Goal: Task Accomplishment & Management: Complete application form

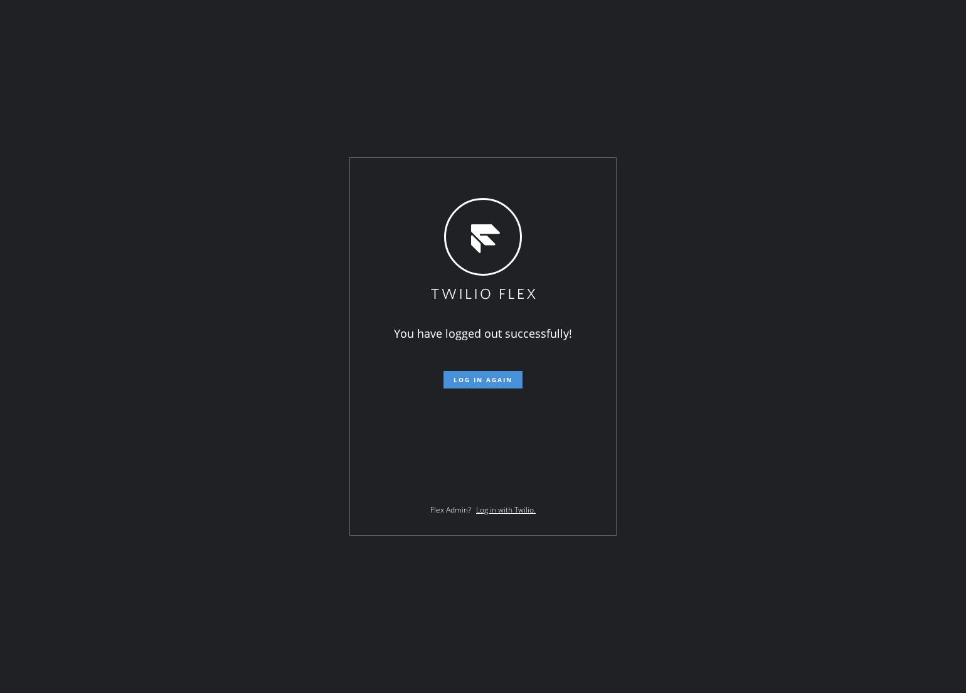
drag, startPoint x: 0, startPoint y: 0, endPoint x: 466, endPoint y: 387, distance: 605.9
click at [466, 387] on button "Log in again" at bounding box center [482, 380] width 79 height 18
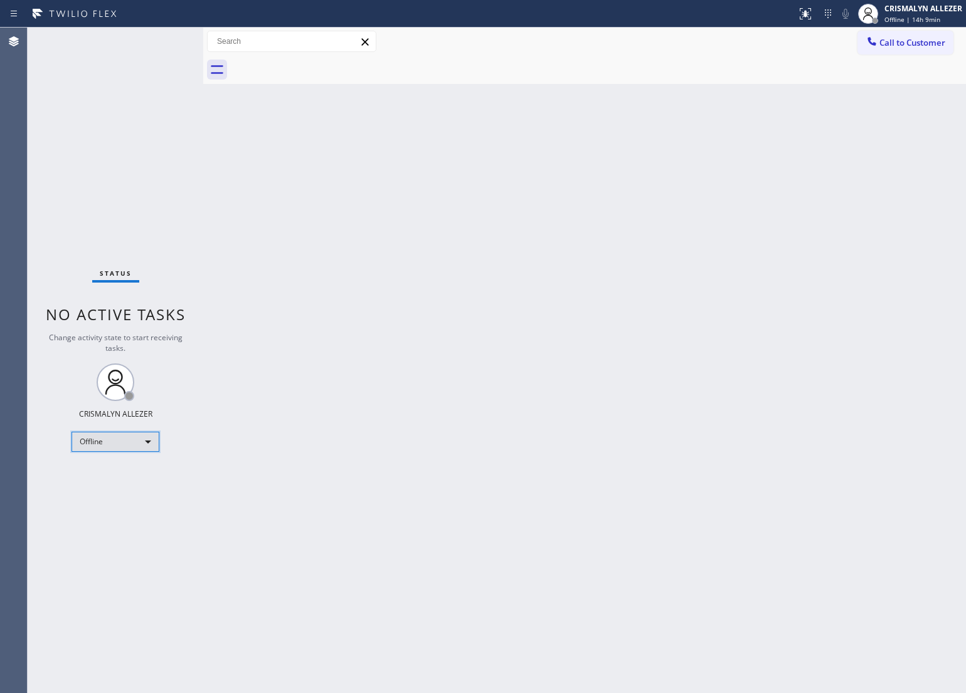
click at [145, 440] on div "Offline" at bounding box center [115, 442] width 88 height 20
click at [130, 492] on li "Unavailable" at bounding box center [114, 490] width 85 height 15
drag, startPoint x: 502, startPoint y: 300, endPoint x: 665, endPoint y: 152, distance: 220.6
click at [508, 293] on div "Back to Dashboard Change Sender ID Customers Technicians Select a contact Outbo…" at bounding box center [584, 361] width 762 height 666
click at [920, 44] on span "Call to Customer" at bounding box center [912, 42] width 66 height 11
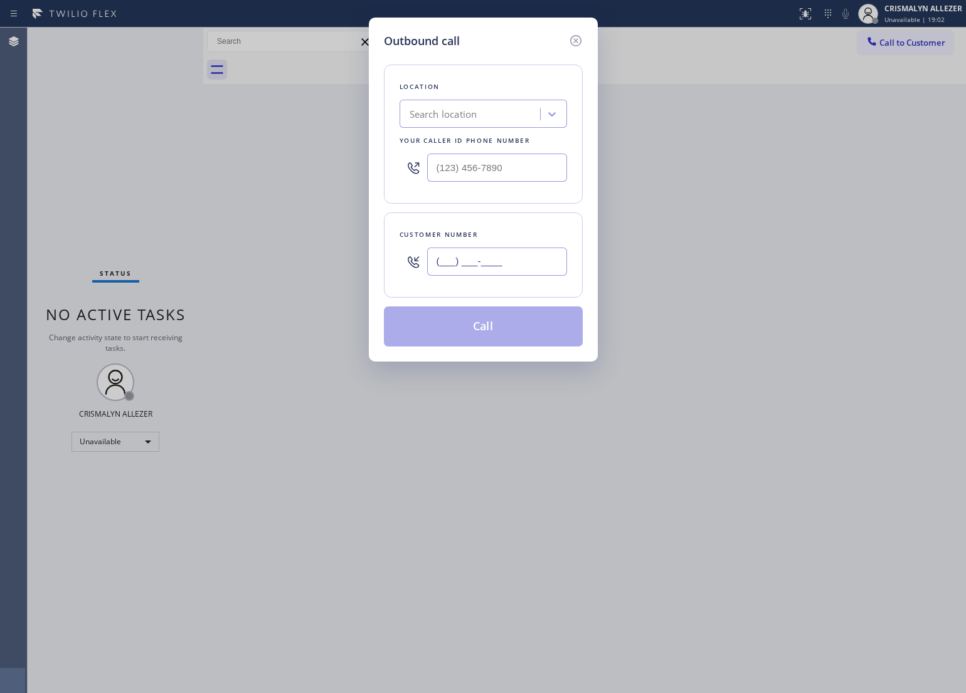
click at [502, 255] on input "(___) ___-____" at bounding box center [497, 262] width 140 height 28
paste input "510) 418-4078"
type input "[PHONE_NUMBER]"
click at [433, 113] on div "Search location" at bounding box center [443, 114] width 68 height 14
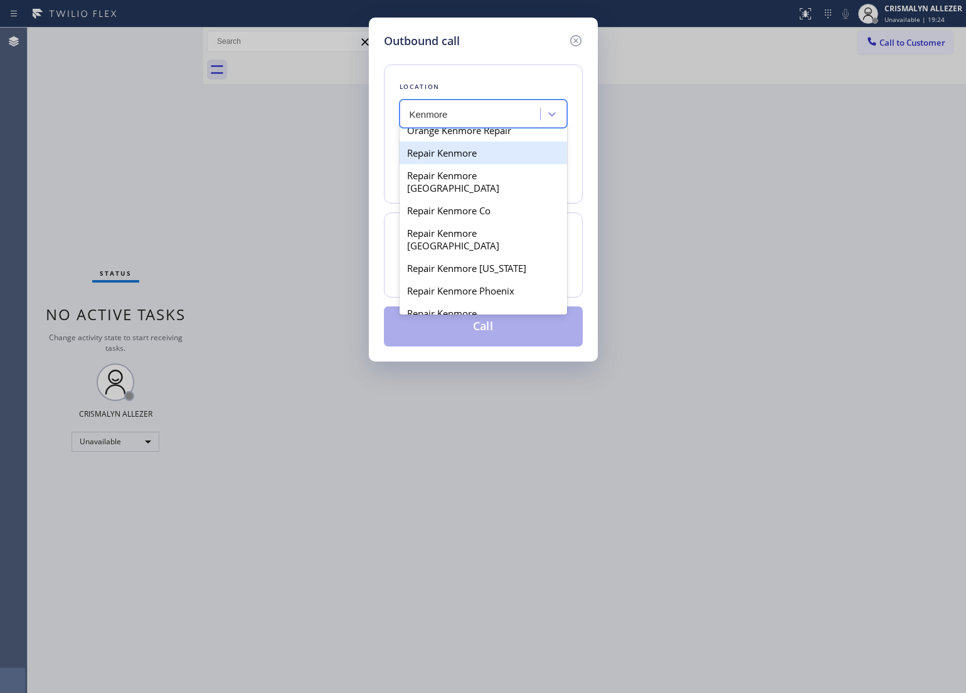
scroll to position [2240, 0]
type input "Kenmore"
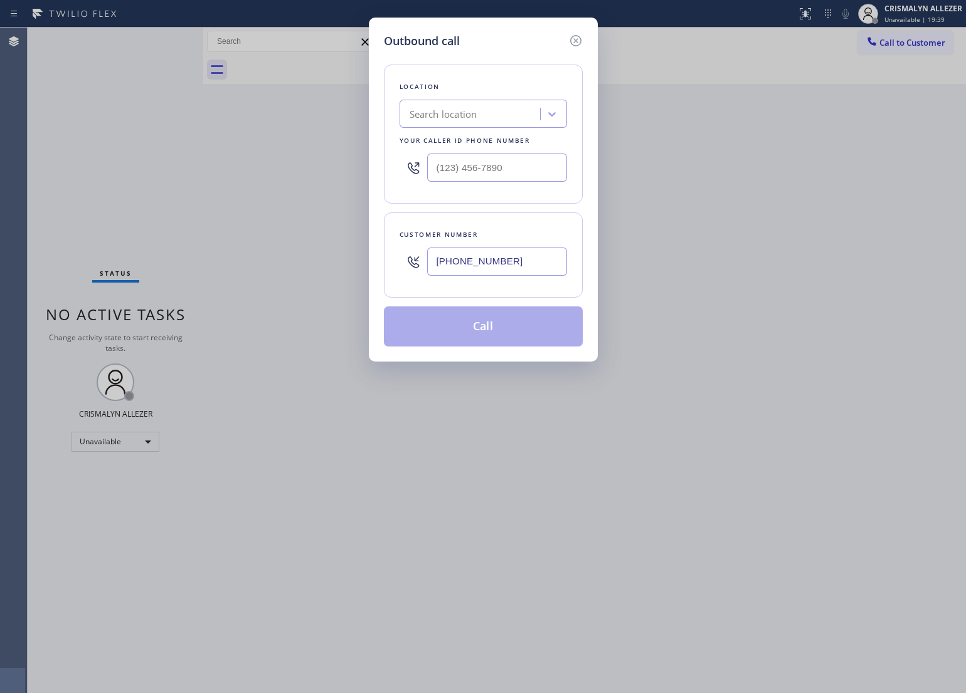
click at [497, 113] on div "Search location" at bounding box center [471, 114] width 137 height 22
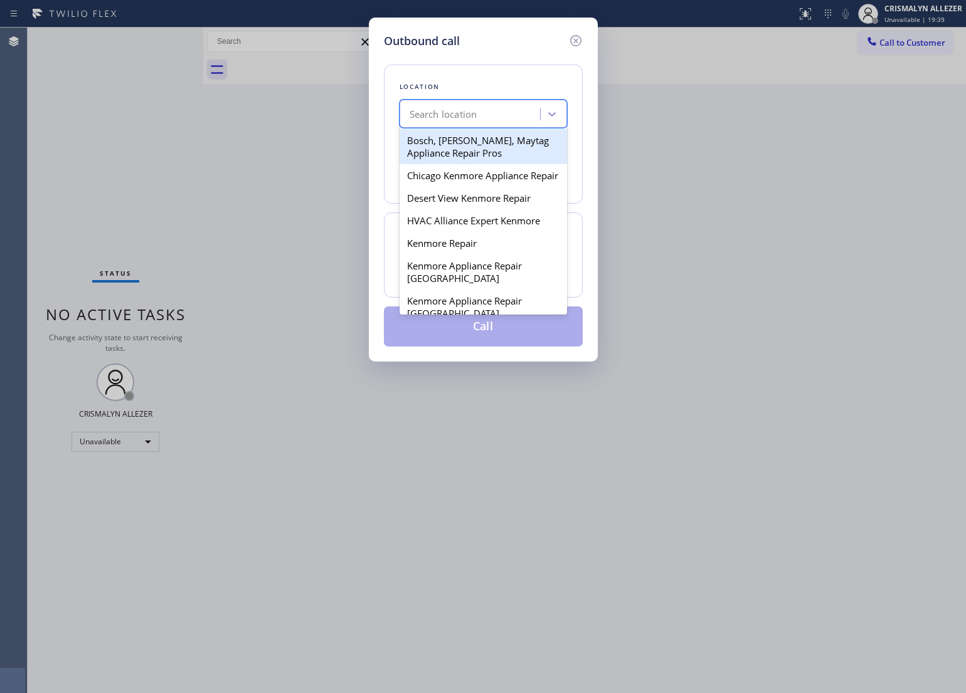
paste input "Kenmore Repair"
type input "Kenmore Repair"
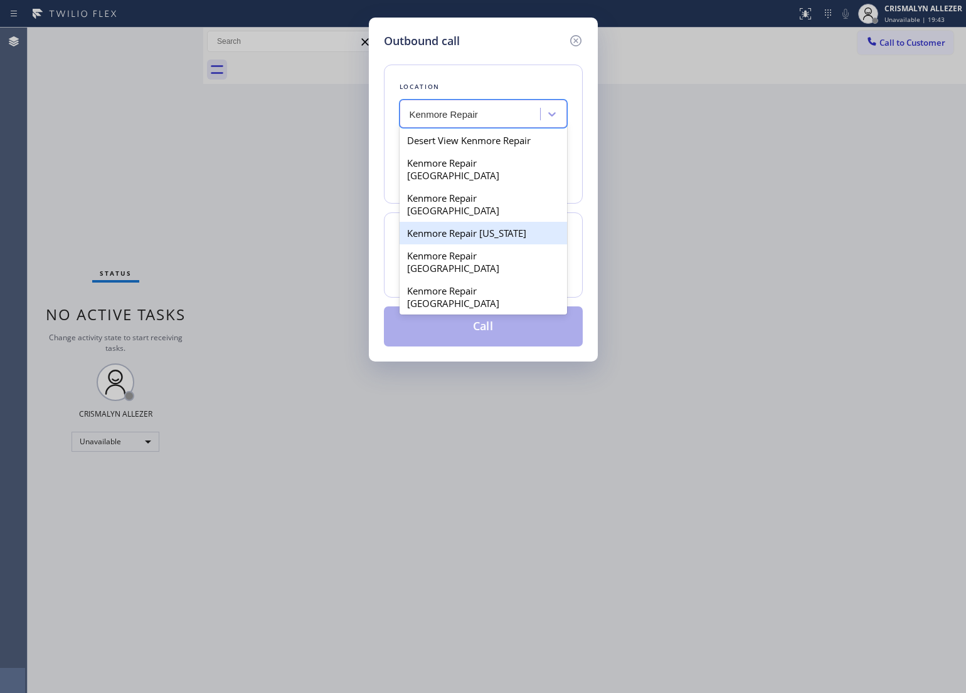
click at [447, 222] on div "Kenmore Repair [US_STATE]" at bounding box center [482, 233] width 167 height 23
type input "[PHONE_NUMBER]"
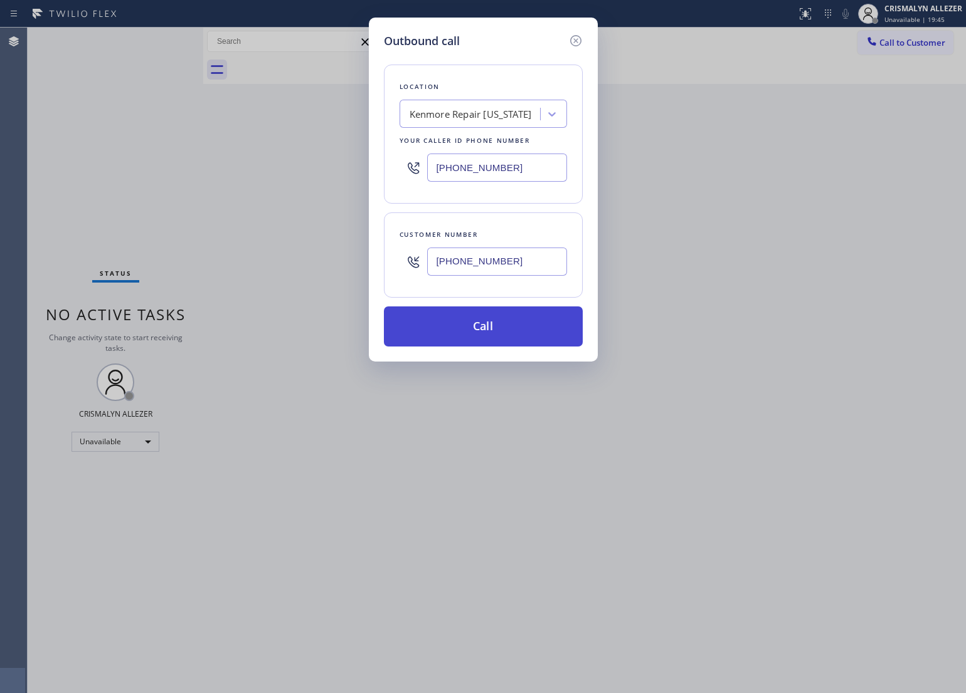
click at [490, 335] on button "Call" at bounding box center [483, 327] width 199 height 40
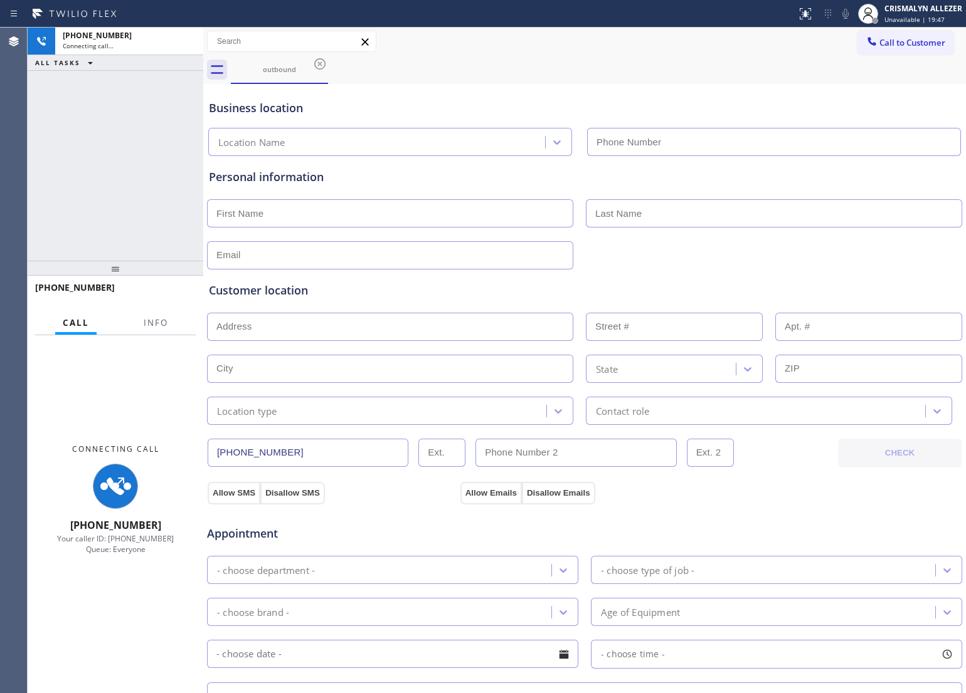
type input "[PHONE_NUMBER]"
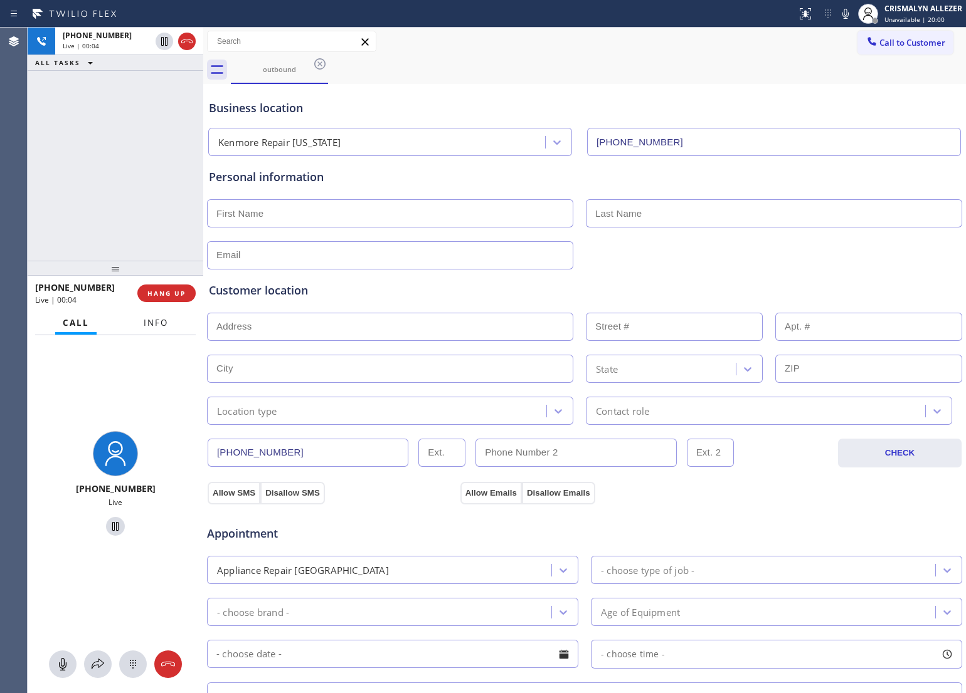
click at [167, 321] on span "Info" at bounding box center [156, 322] width 24 height 11
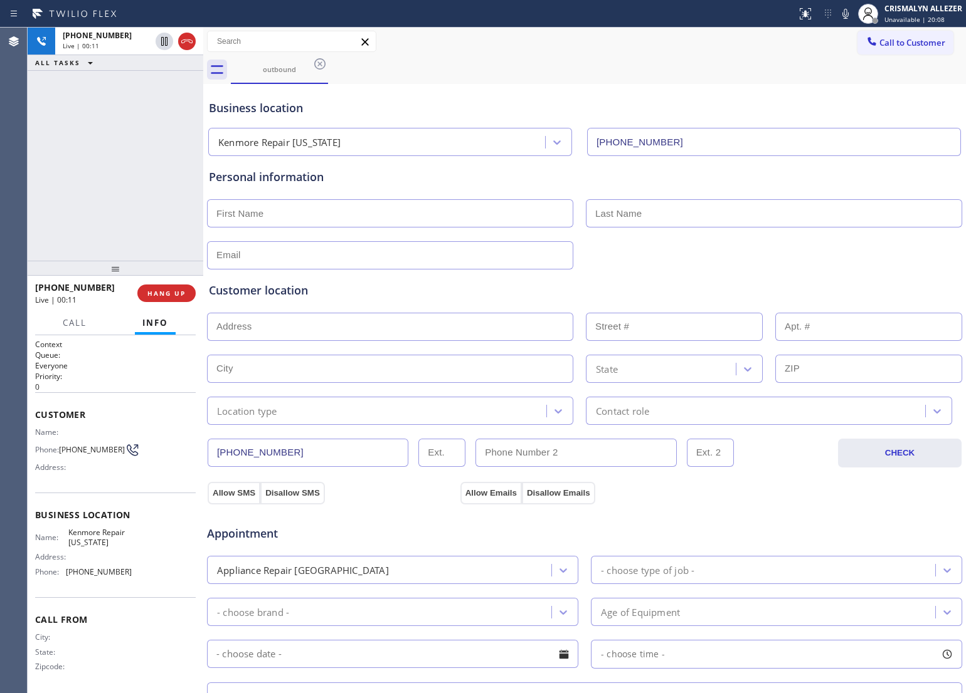
scroll to position [78, 0]
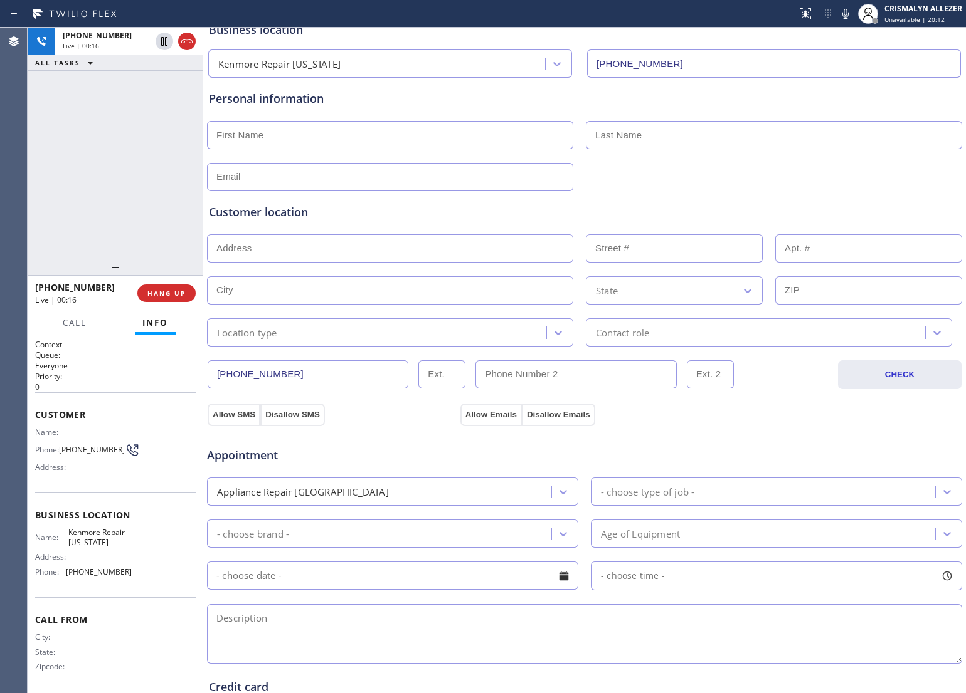
click at [305, 616] on textarea at bounding box center [584, 634] width 755 height 60
paste textarea "Kenmore Washer/Dryer Model 110.88732796 timer control needs replacement"
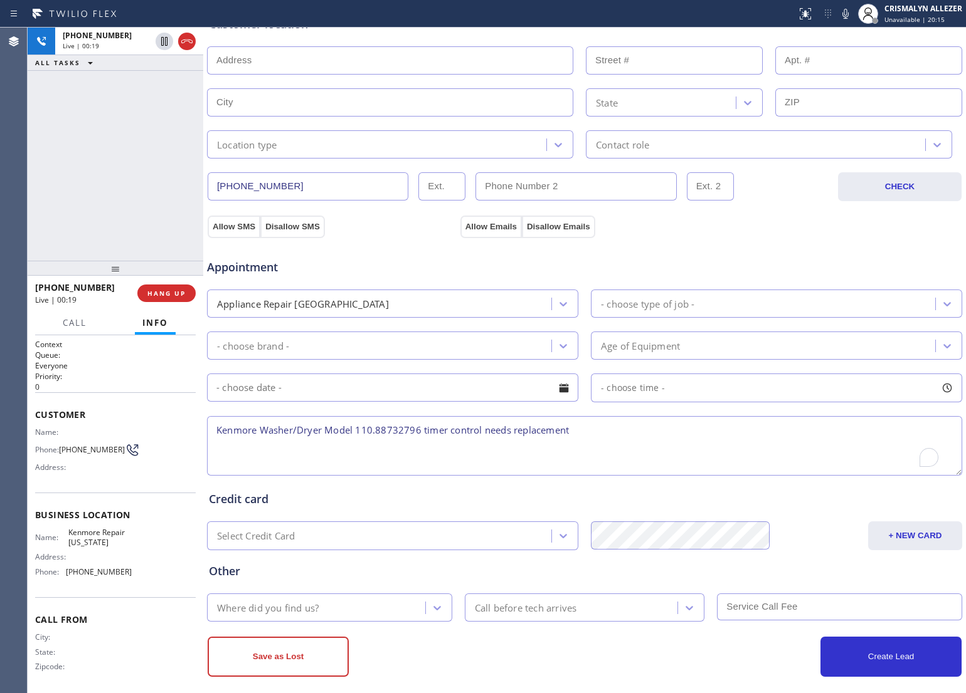
scroll to position [280, 0]
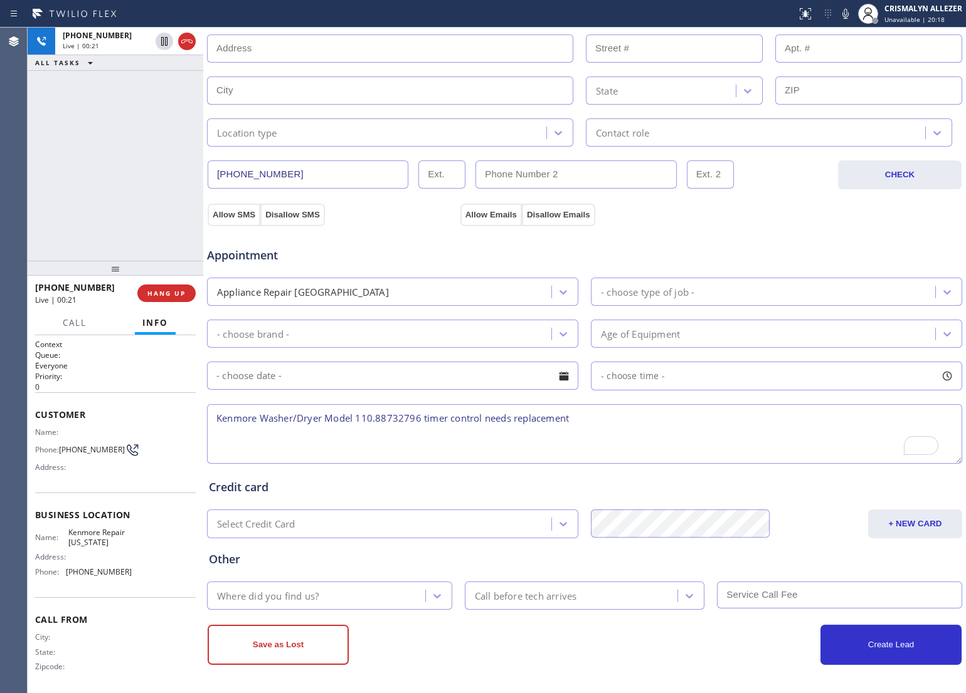
click at [324, 416] on textarea "Kenmore Washer/Dryer Model 110.88732796 timer control needs replacement" at bounding box center [584, 434] width 755 height 60
click at [334, 434] on textarea "Kenmore Washer/Dryer Model 110.88732796 timer control needs replacement" at bounding box center [584, 434] width 755 height 60
click at [322, 416] on textarea "Kenmore Washer/Dryer Model 110.88732796 timer control needs replacement" at bounding box center [584, 434] width 755 height 60
click at [671, 414] on textarea "Kenmore Washer/Dryer(stackable) Model 110.88732796 timer control needs replacem…" at bounding box center [584, 434] width 755 height 60
click at [370, 417] on textarea "Kenmore Washer/Dryer(stackable) Model 110.88732796 timer control needs replacem…" at bounding box center [584, 434] width 755 height 60
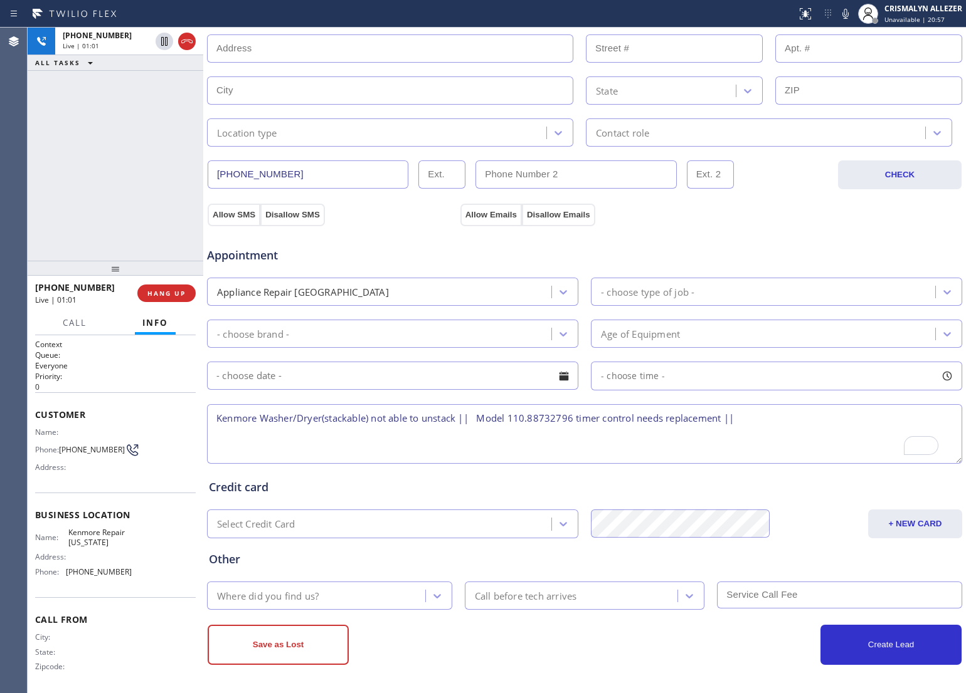
click at [756, 420] on textarea "Kenmore Washer/Dryer(stackable) not able to unstack || Model 110.88732796 timer…" at bounding box center [584, 434] width 755 height 60
paste textarea "[STREET_ADDRESS]"
click at [845, 19] on icon at bounding box center [845, 13] width 15 height 15
click at [844, 13] on icon at bounding box center [845, 13] width 15 height 15
click at [352, 446] on textarea "Kenmore Washer/Dryer(stackable) not able to unstack || Model 110.88732796 timer…" at bounding box center [584, 434] width 755 height 60
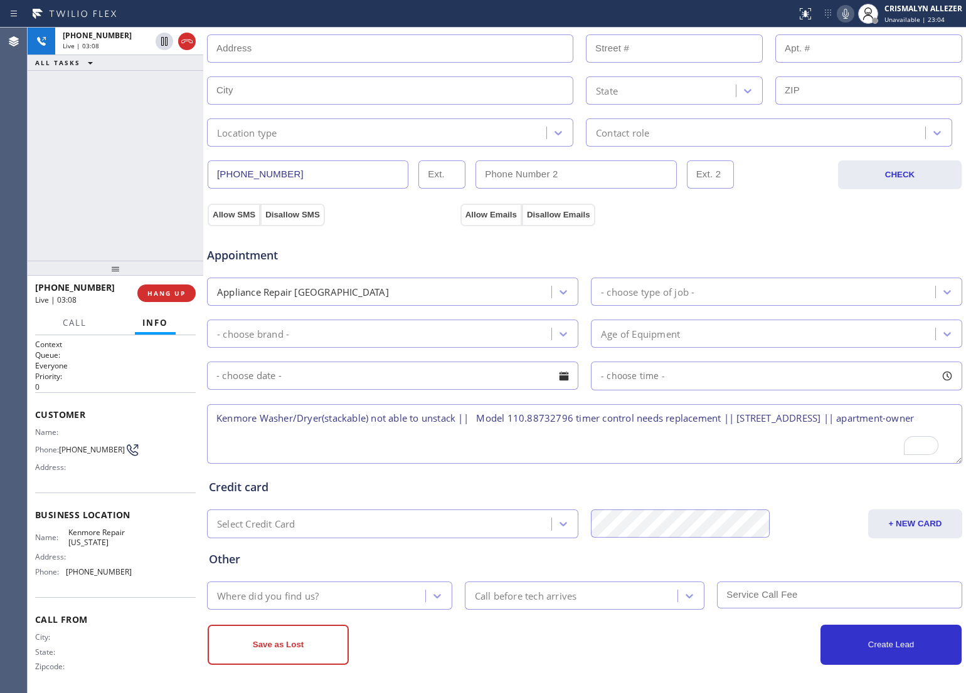
drag, startPoint x: 474, startPoint y: 417, endPoint x: 475, endPoint y: 437, distance: 20.1
click at [474, 421] on textarea "Kenmore Washer/Dryer(stackable) not able to unstack || Model 110.88732796 timer…" at bounding box center [584, 434] width 755 height 60
click at [393, 425] on textarea "Kenmore Washer/Dryer(stackable) not able to unstack || [DEMOGRAPHIC_DATA] || Mo…" at bounding box center [584, 434] width 755 height 60
click at [394, 440] on textarea "Kenmore Washer/Dryer(stackable) not able to unstack || [DEMOGRAPHIC_DATA] || Mo…" at bounding box center [584, 434] width 755 height 60
click at [215, 417] on textarea "Kenmore Washer/Dryer(stackable) not able to unstack || [DEMOGRAPHIC_DATA] || Mo…" at bounding box center [584, 434] width 755 height 60
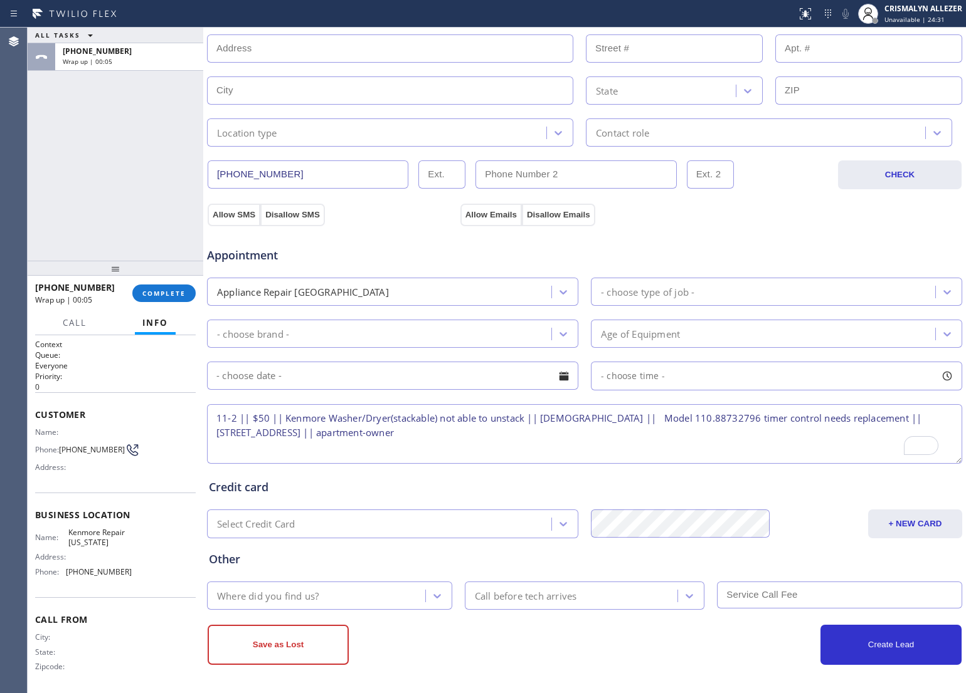
drag, startPoint x: 211, startPoint y: 414, endPoint x: 436, endPoint y: 439, distance: 225.8
click at [436, 439] on textarea "11-2 || $50 || Kenmore Washer/Dryer(stackable) not able to unstack || [DEMOGRAP…" at bounding box center [584, 434] width 755 height 60
type textarea "11-2 || $50 || Kenmore Washer/Dryer(stackable) not able to unstack || [DEMOGRAP…"
click at [147, 289] on span "COMPLETE" at bounding box center [163, 293] width 43 height 9
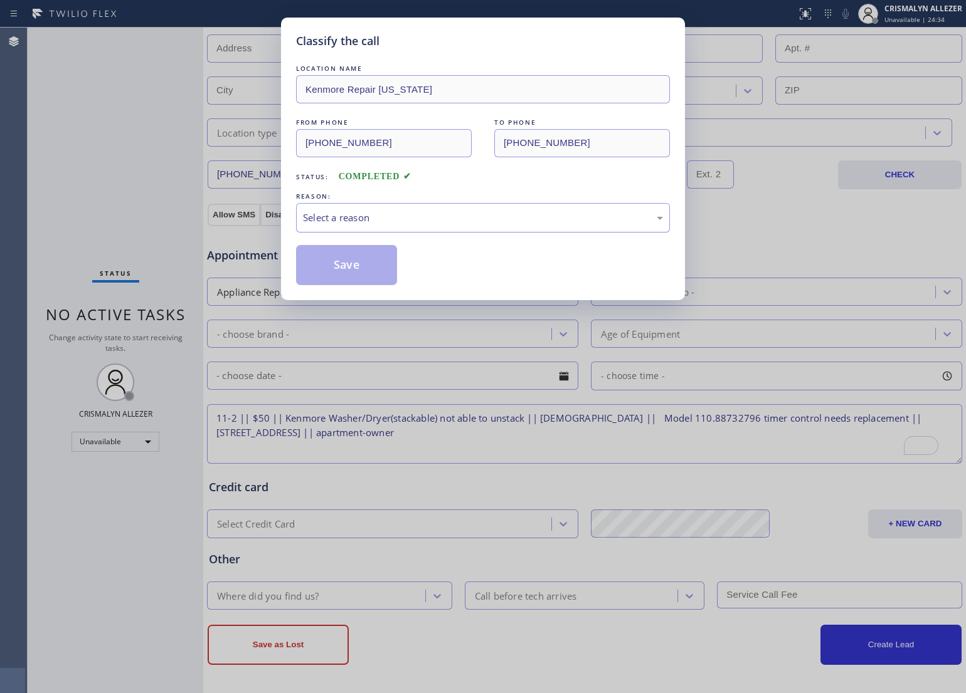
click at [496, 219] on div "Select a reason" at bounding box center [483, 218] width 360 height 14
click at [343, 261] on button "Save" at bounding box center [346, 265] width 101 height 40
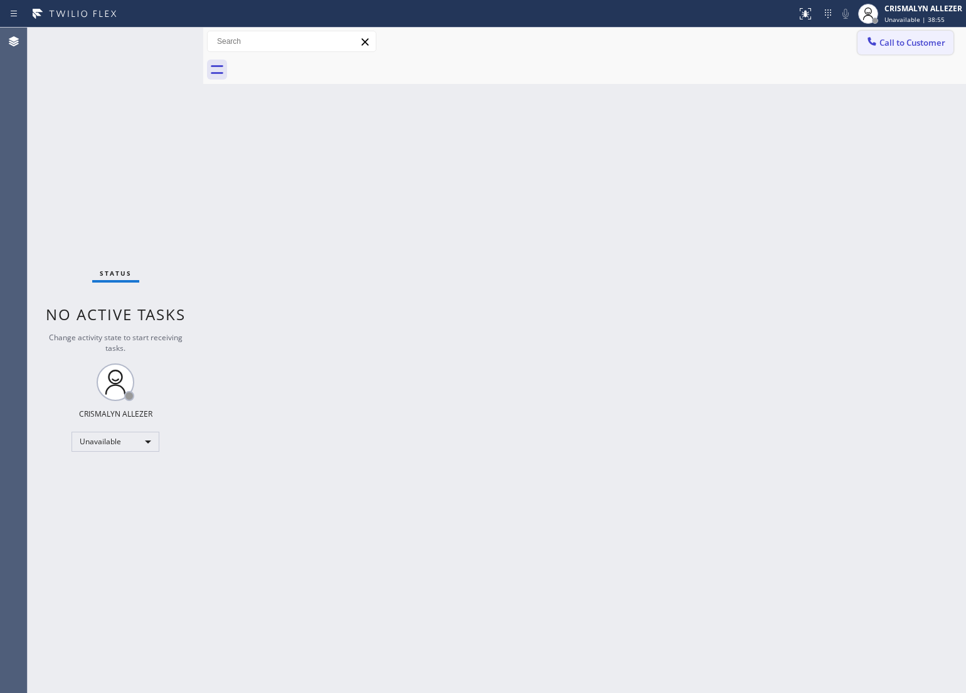
click at [915, 45] on span "Call to Customer" at bounding box center [912, 42] width 66 height 11
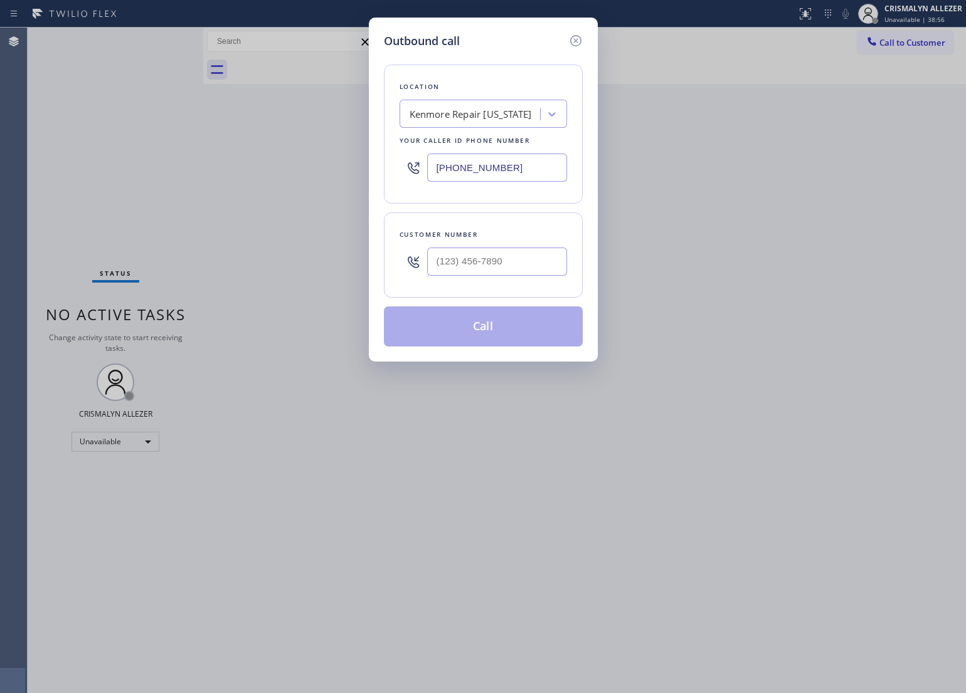
drag, startPoint x: 540, startPoint y: 171, endPoint x: 339, endPoint y: 177, distance: 200.7
click at [339, 177] on div "Outbound call Location [GEOGRAPHIC_DATA] Repair [US_STATE] Your caller id phone…" at bounding box center [483, 346] width 966 height 693
paste input "844) 988-0068"
type input "[PHONE_NUMBER]"
click at [529, 251] on input "(___) ___-____" at bounding box center [497, 262] width 140 height 28
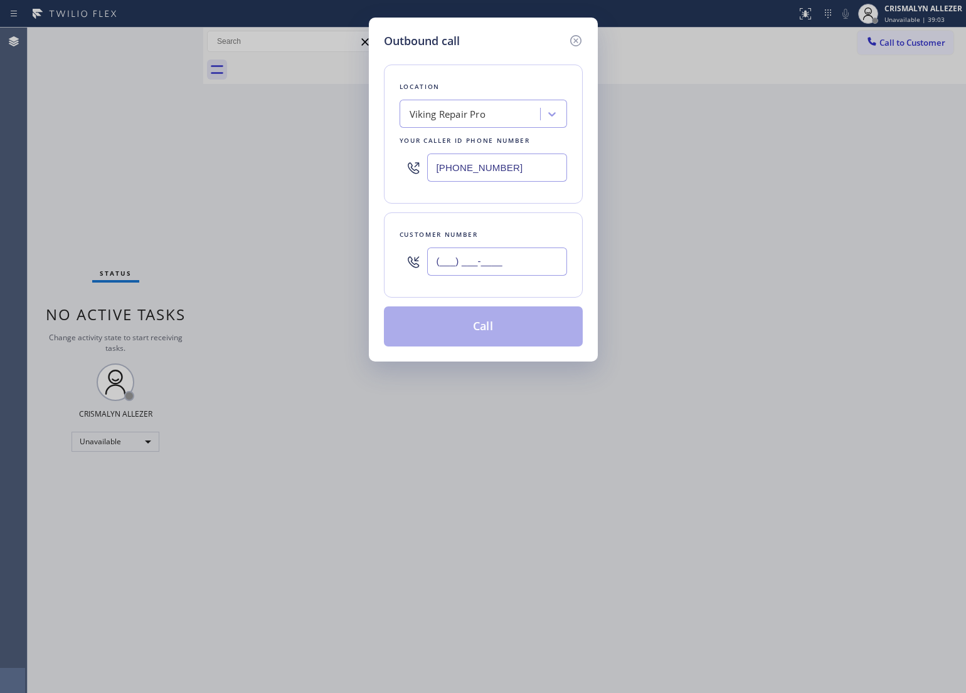
paste input "863) 640-3372"
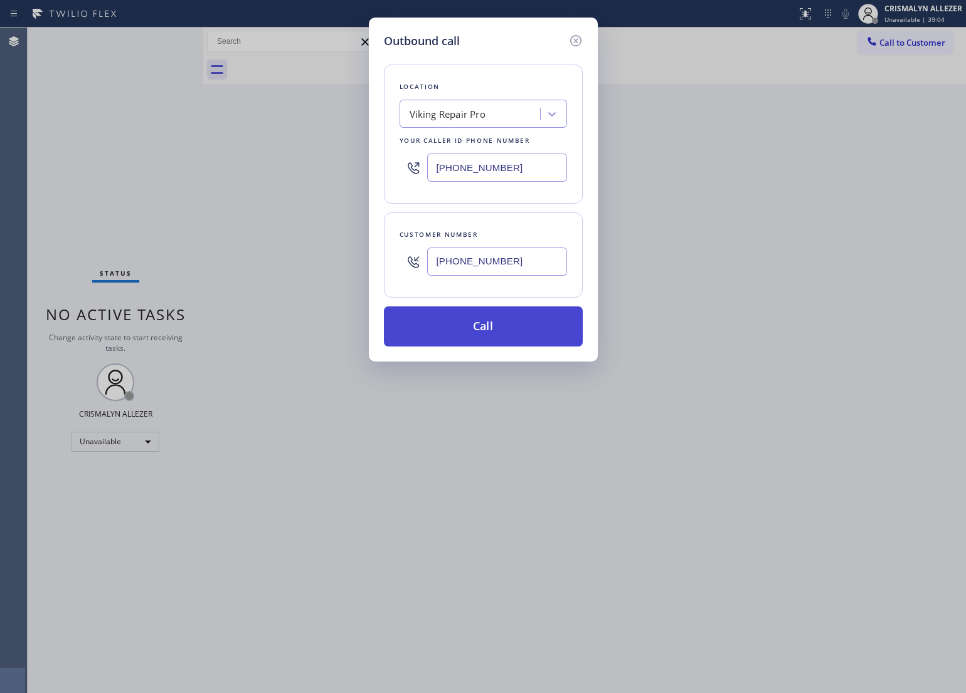
type input "[PHONE_NUMBER]"
click at [496, 325] on button "Call" at bounding box center [483, 327] width 199 height 40
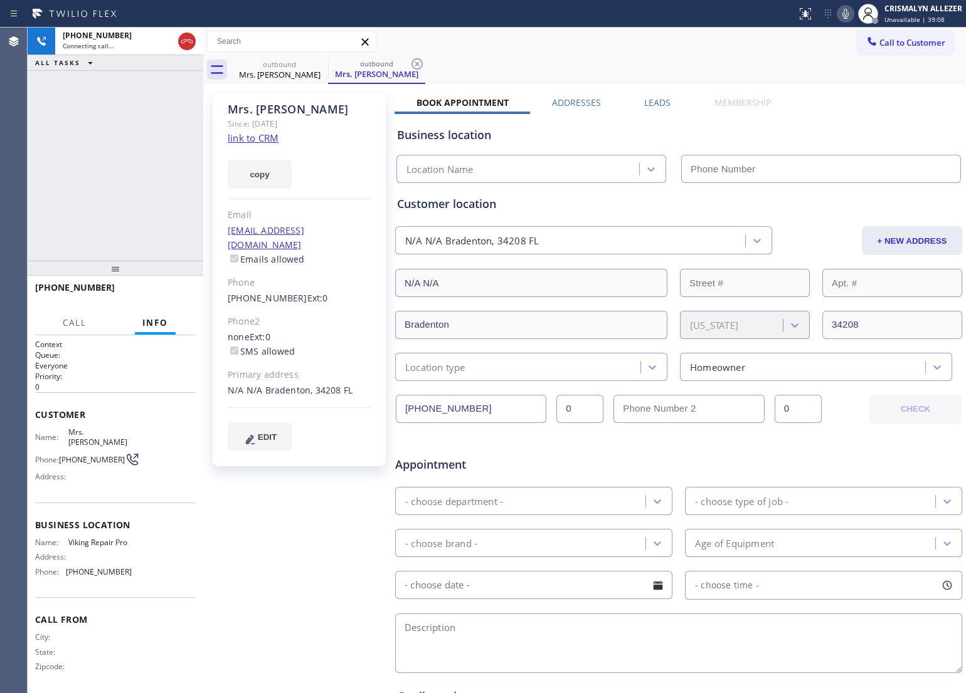
type input "[PHONE_NUMBER]"
click at [167, 293] on span "HANG UP" at bounding box center [166, 293] width 38 height 9
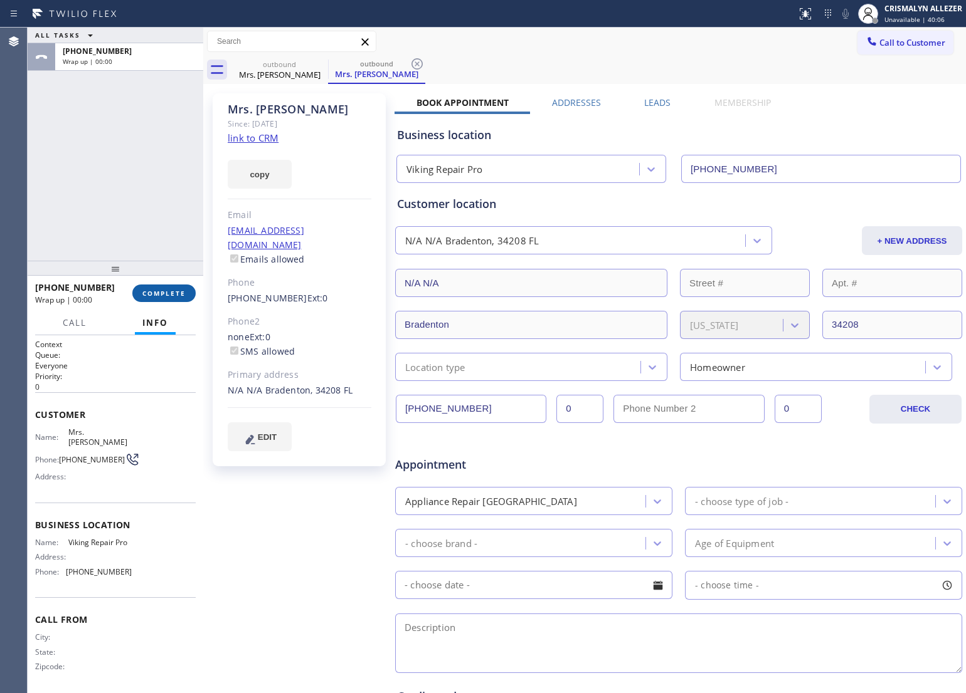
click at [167, 293] on span "COMPLETE" at bounding box center [163, 293] width 43 height 9
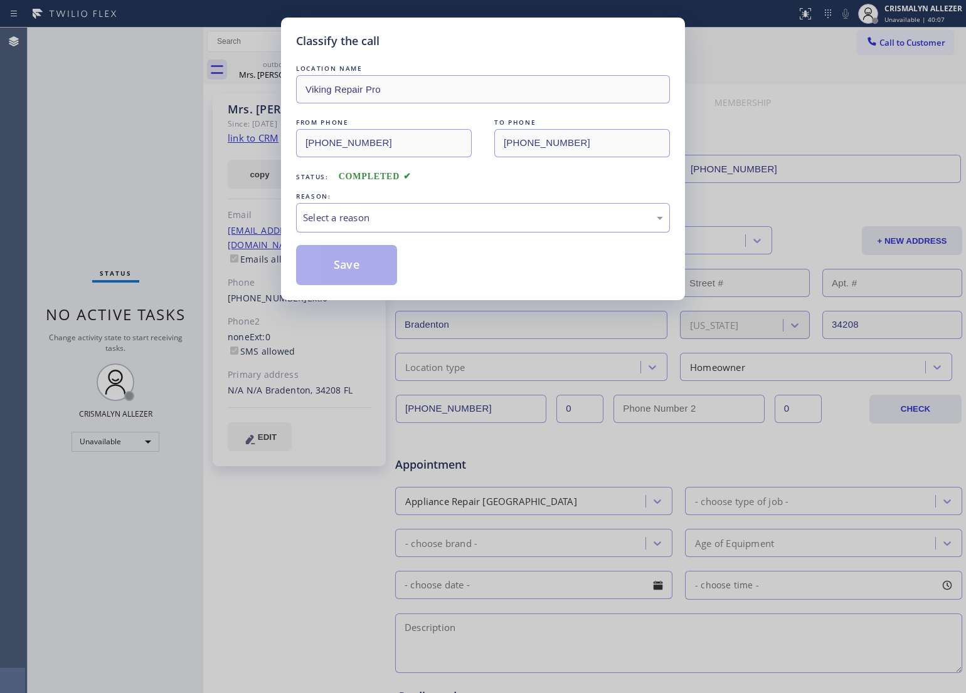
click at [487, 224] on div "Select a reason" at bounding box center [483, 218] width 360 height 14
click at [352, 270] on button "Save" at bounding box center [346, 265] width 101 height 40
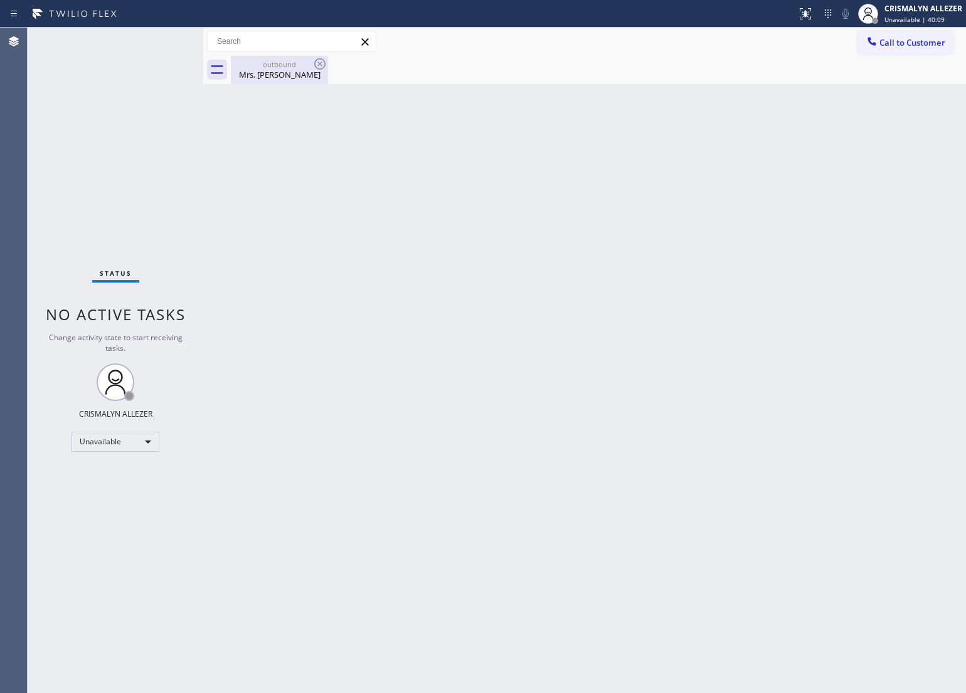
click at [261, 69] on div "Mrs. [PERSON_NAME]" at bounding box center [279, 74] width 95 height 11
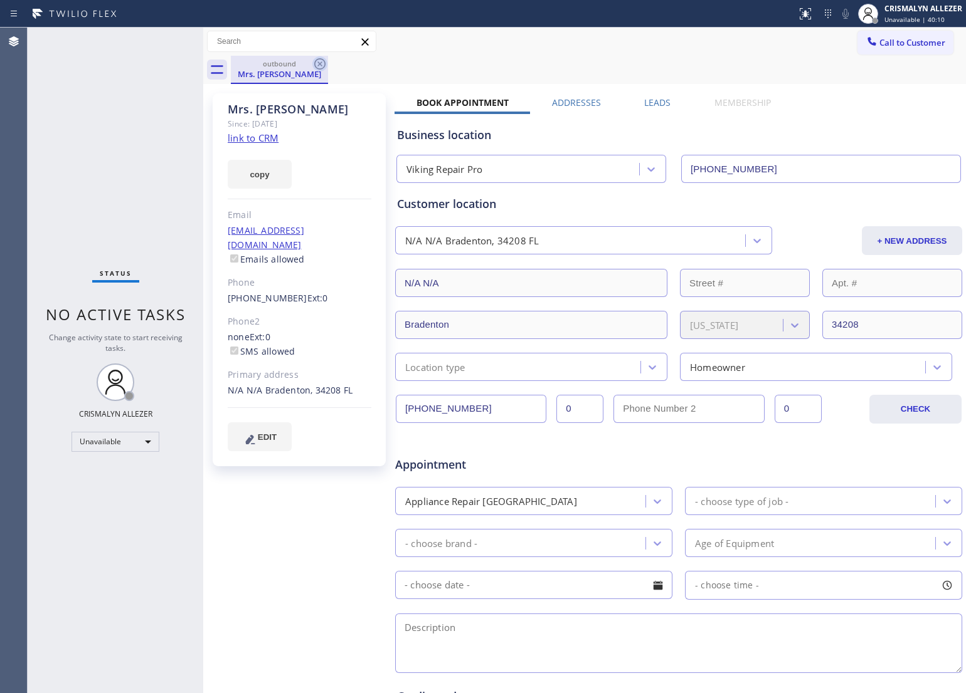
click at [317, 64] on icon at bounding box center [319, 63] width 15 height 15
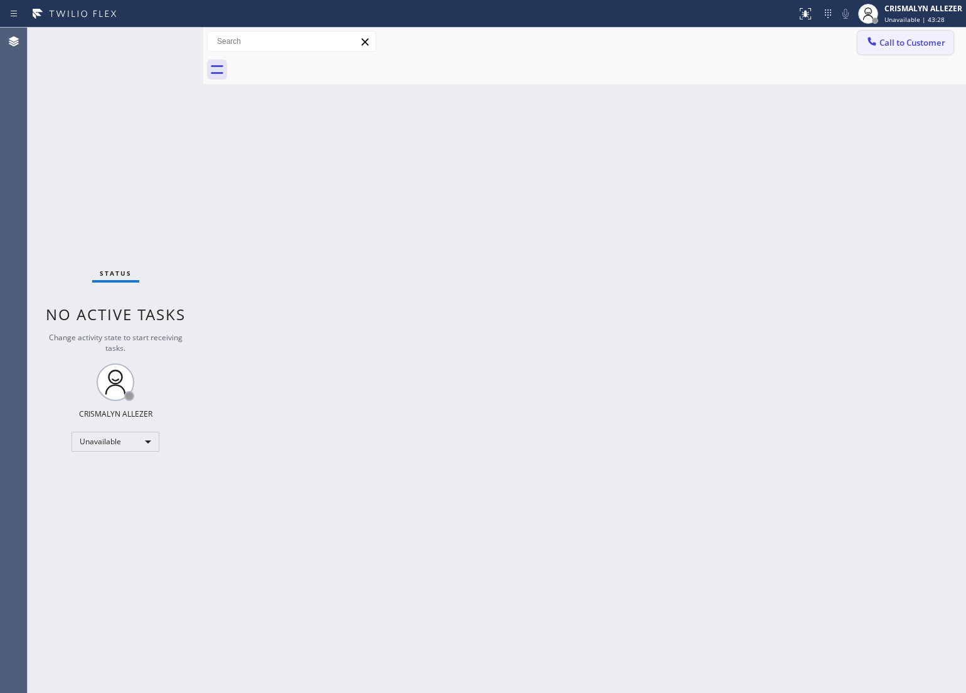
click at [926, 42] on span "Call to Customer" at bounding box center [912, 42] width 66 height 11
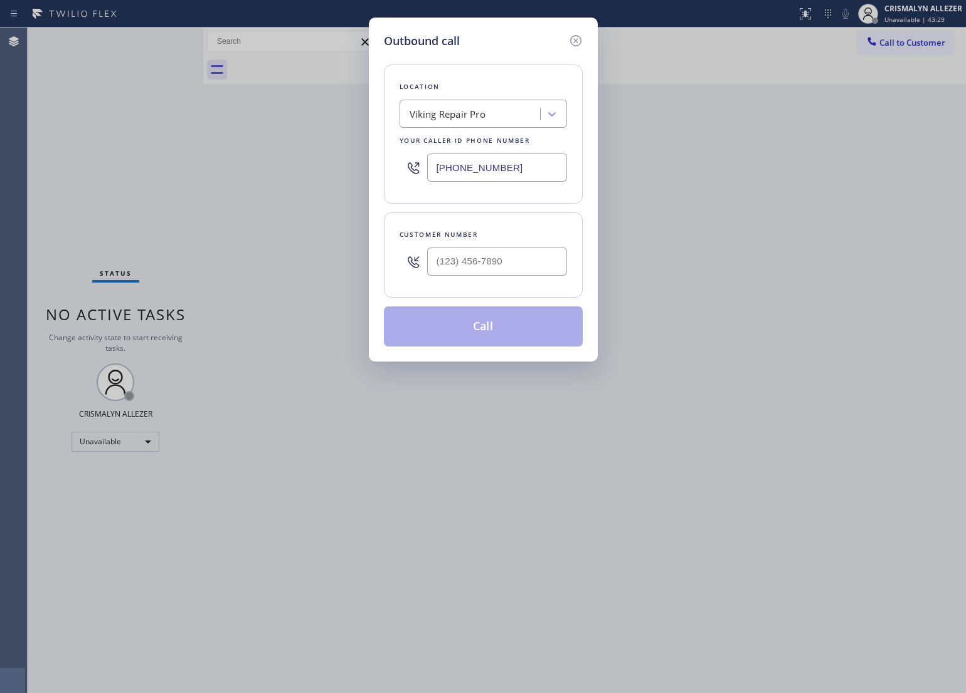
drag, startPoint x: 524, startPoint y: 171, endPoint x: 382, endPoint y: 189, distance: 142.8
click at [382, 189] on div "Outbound call Location Viking Repair Pro Your caller id phone number [PHONE_NUM…" at bounding box center [483, 190] width 229 height 344
paste input "516) 219-0110"
type input "[PHONE_NUMBER]"
click at [533, 260] on input "(___) ___-____" at bounding box center [497, 262] width 140 height 28
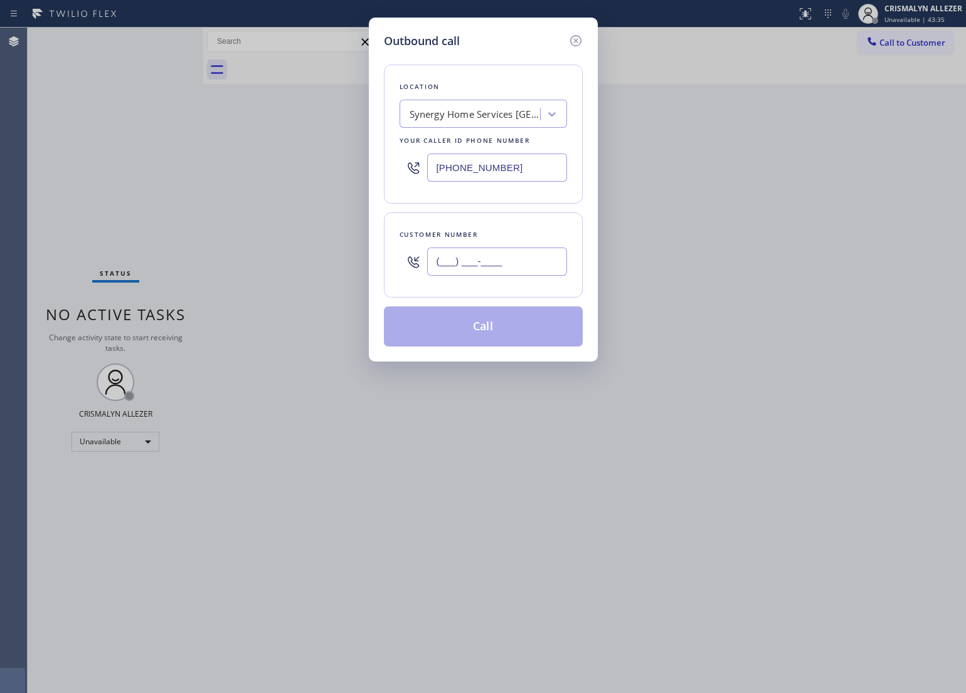
paste input "347) 524-5999"
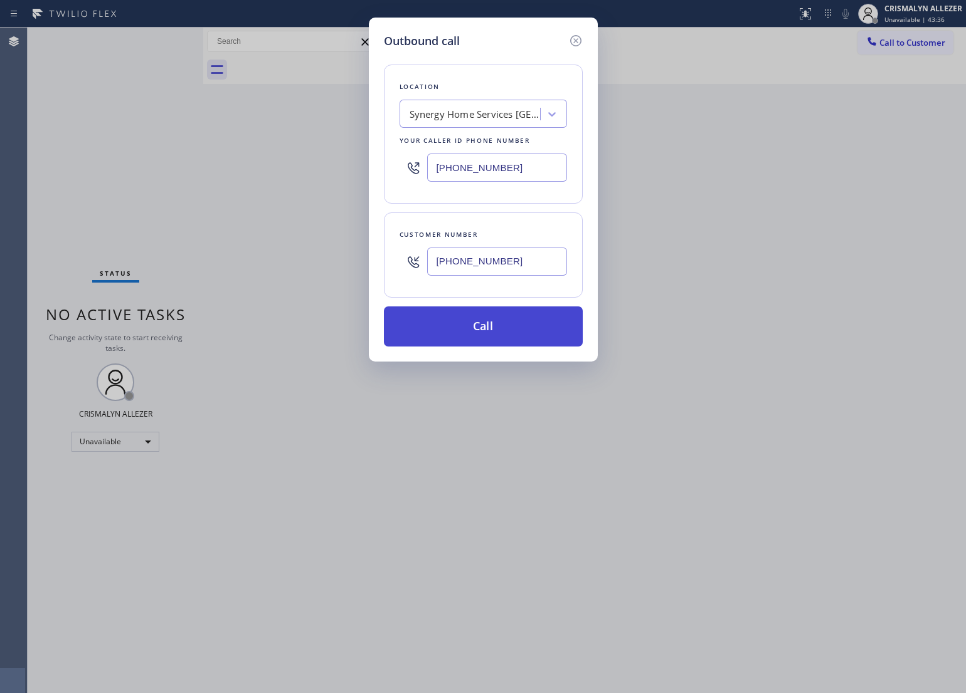
type input "[PHONE_NUMBER]"
click at [478, 336] on button "Call" at bounding box center [483, 327] width 199 height 40
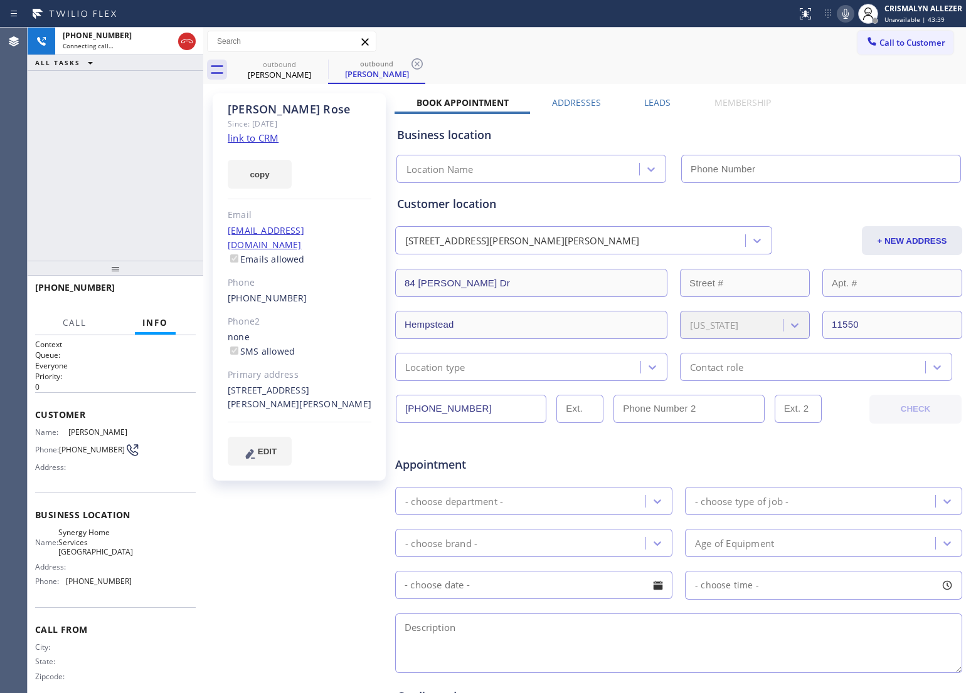
click at [270, 136] on link "link to CRM" at bounding box center [253, 138] width 51 height 13
type input "[PHONE_NUMBER]"
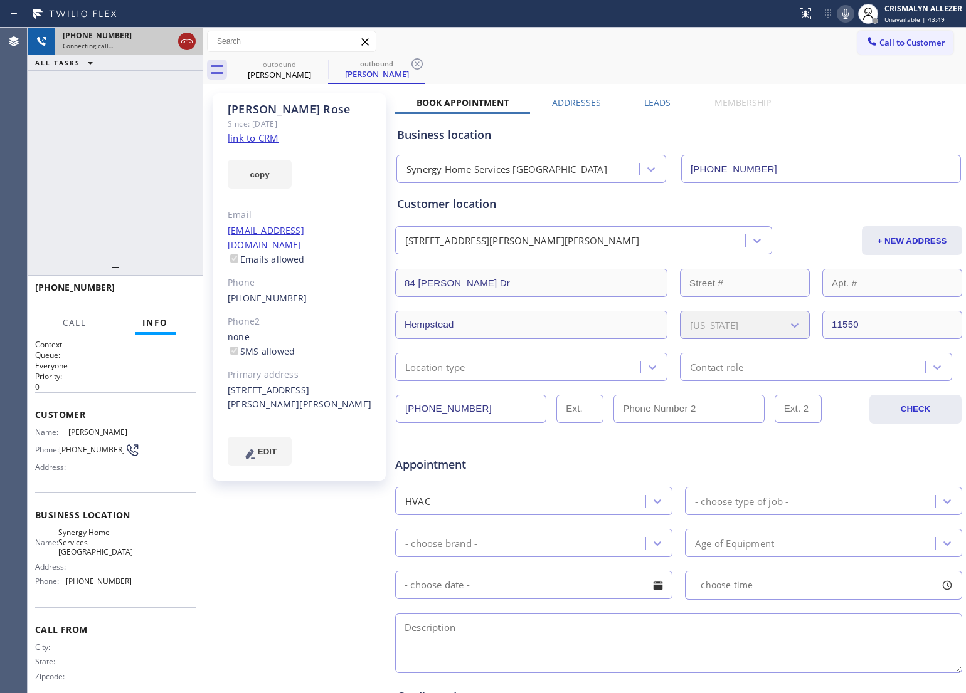
click at [188, 41] on icon at bounding box center [186, 41] width 15 height 15
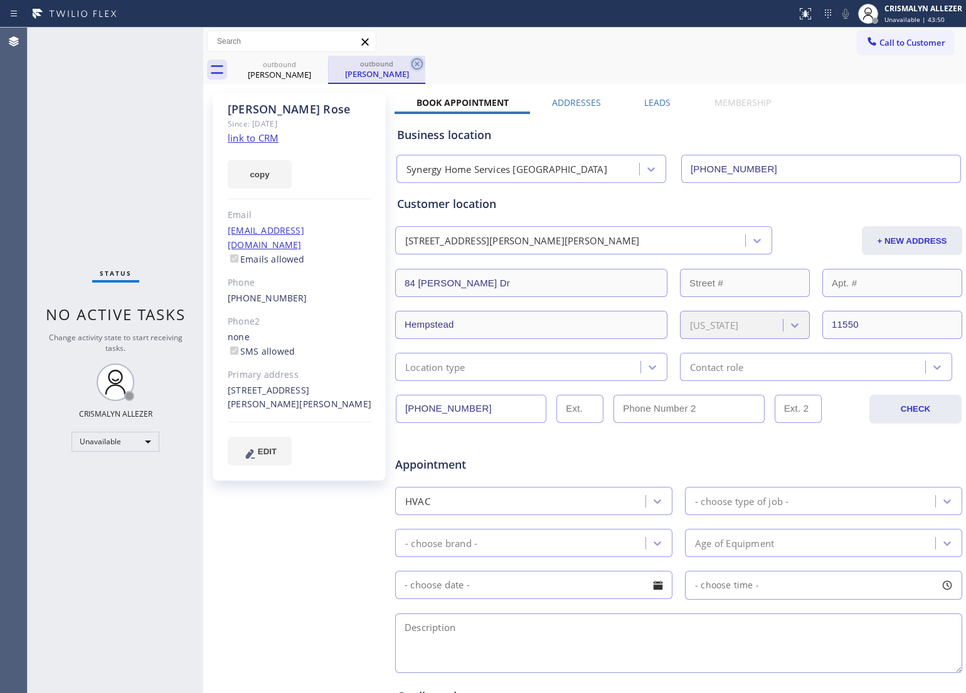
click at [414, 66] on icon at bounding box center [416, 63] width 15 height 15
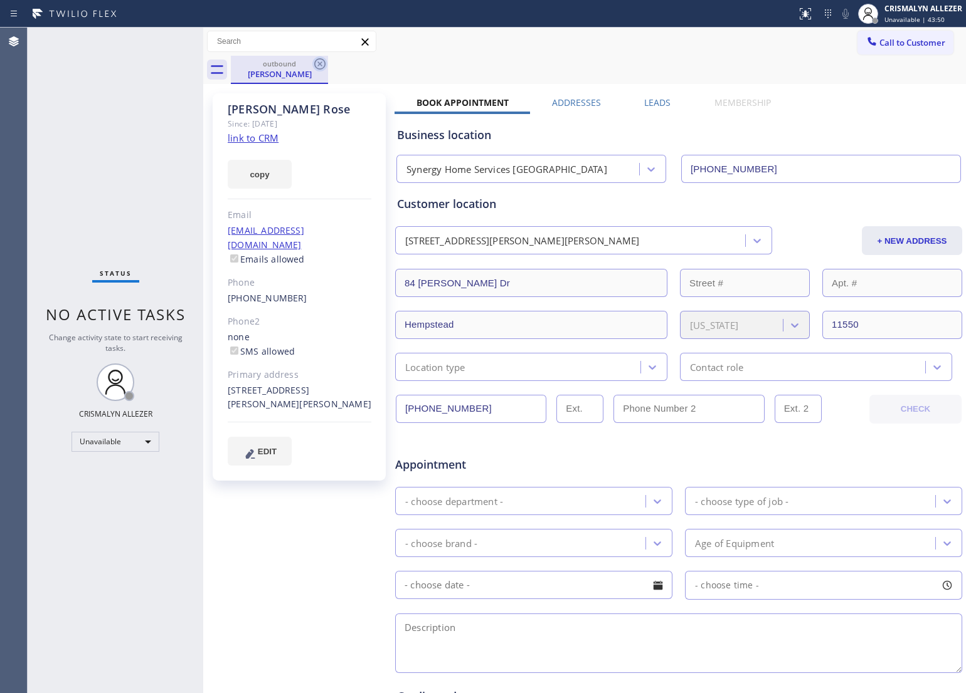
click at [323, 67] on icon at bounding box center [319, 63] width 11 height 11
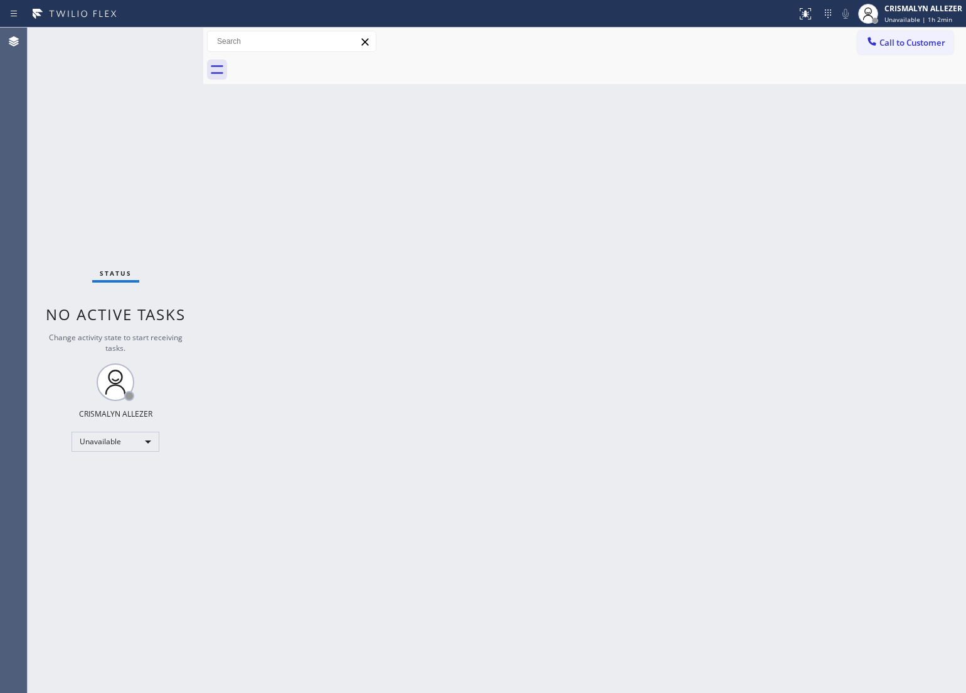
click at [903, 38] on span "Call to Customer" at bounding box center [912, 42] width 66 height 11
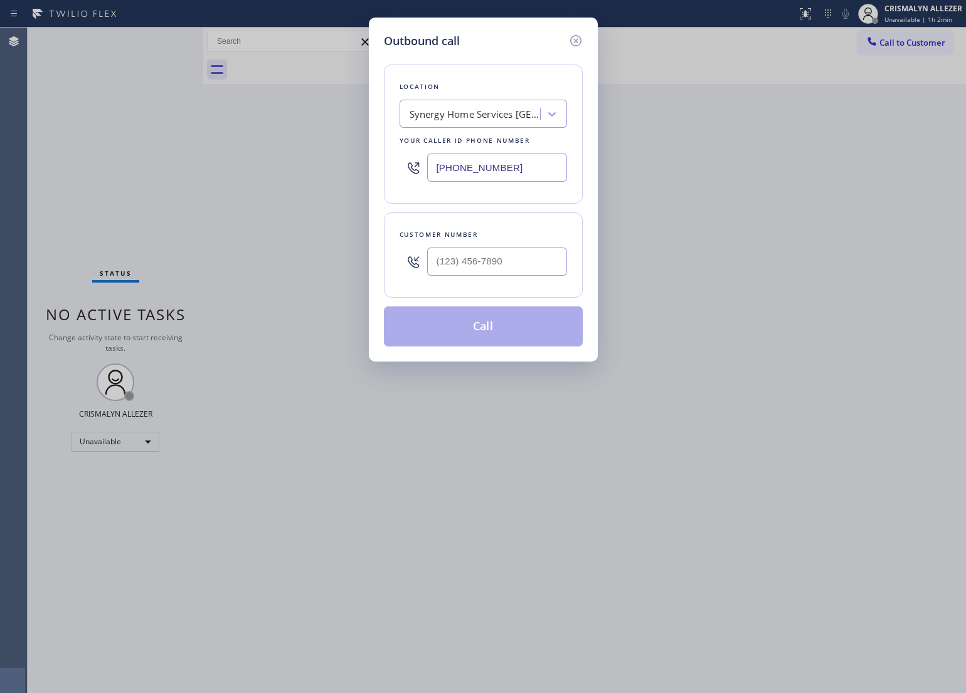
drag, startPoint x: 543, startPoint y: 162, endPoint x: 183, endPoint y: 166, distance: 359.9
click at [183, 166] on div "Outbound call Location Synergy Home Services Hempstead Your caller id phone num…" at bounding box center [483, 346] width 966 height 693
paste input "805) 243-3443"
type input "[PHONE_NUMBER]"
click at [507, 266] on input "(___) ___-____" at bounding box center [497, 262] width 140 height 28
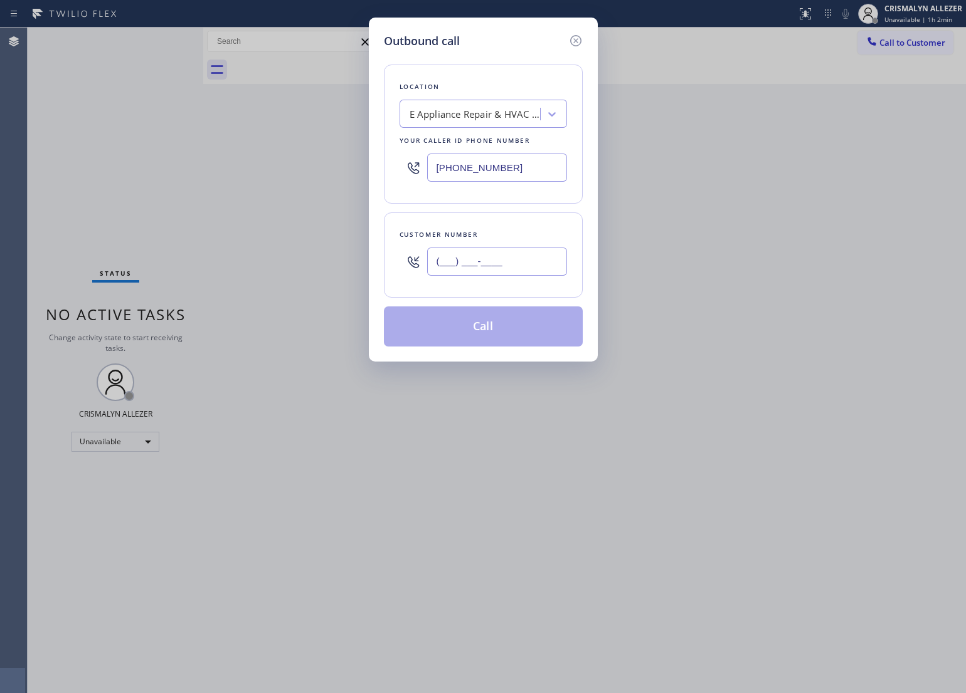
paste input "805) 886-9311"
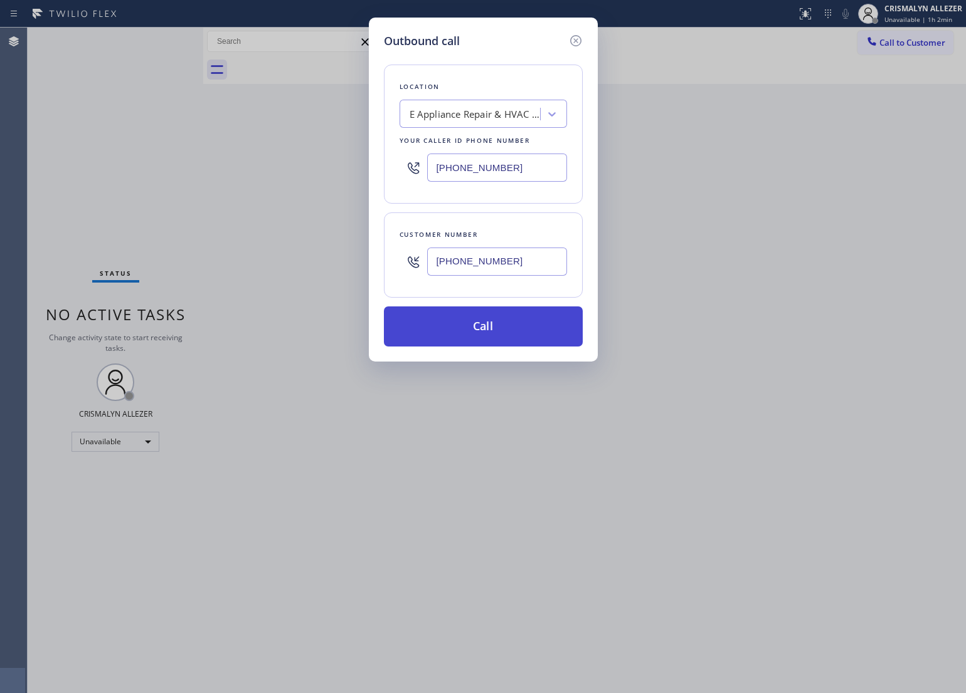
type input "[PHONE_NUMBER]"
click at [489, 344] on button "Call" at bounding box center [483, 327] width 199 height 40
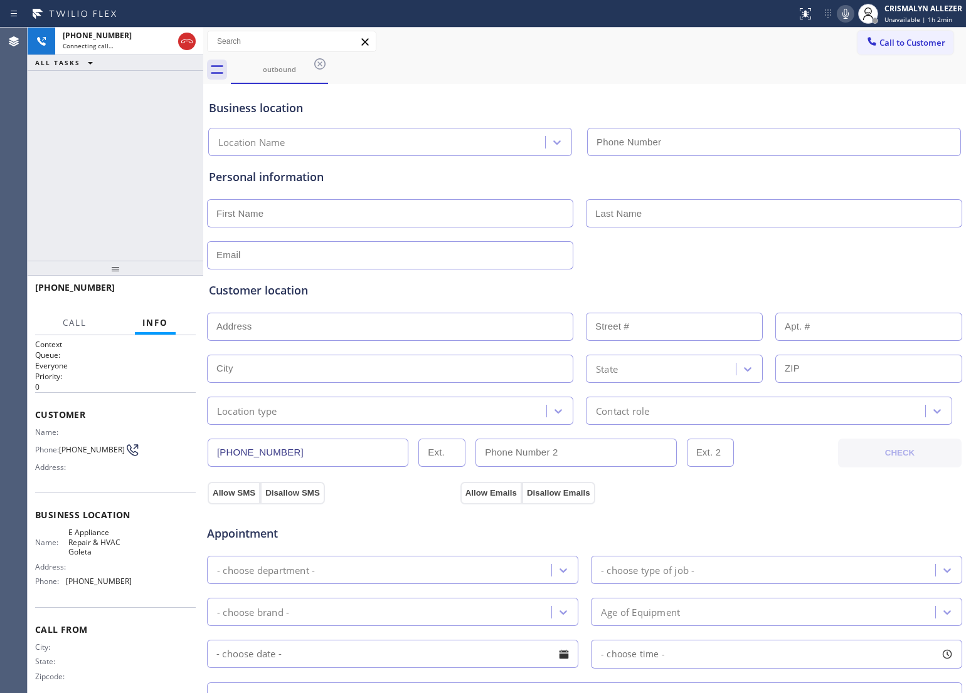
type input "[PHONE_NUMBER]"
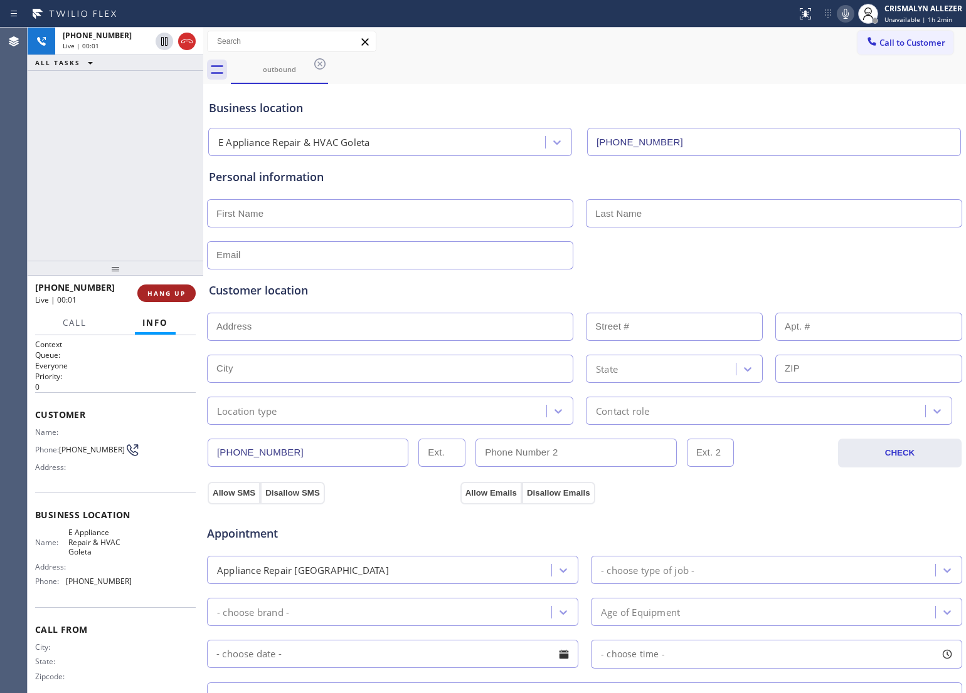
click at [165, 296] on span "HANG UP" at bounding box center [166, 293] width 38 height 9
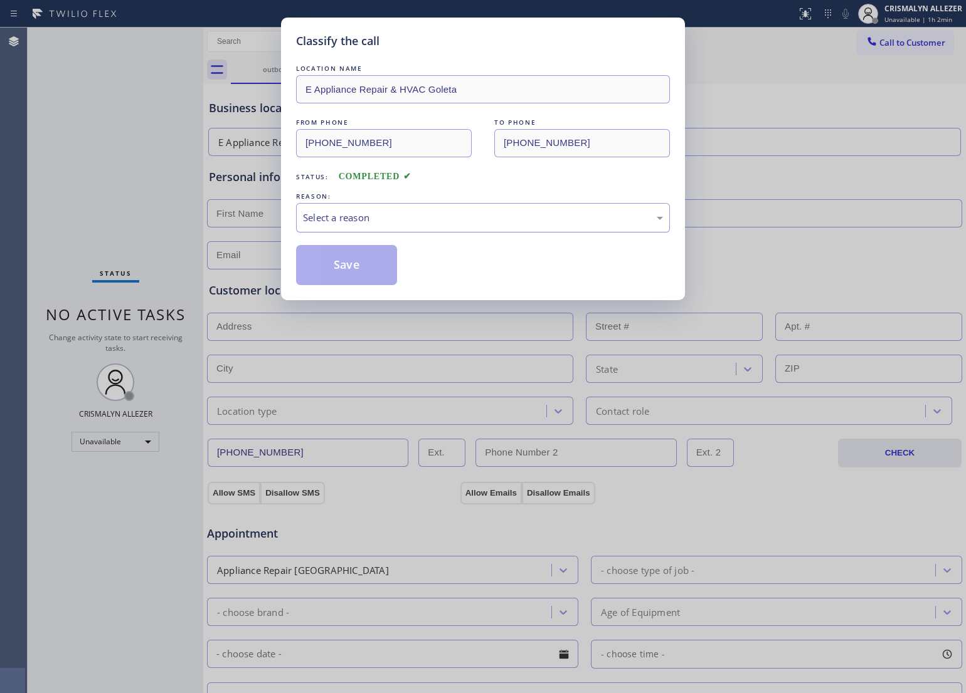
click at [507, 226] on div "Select a reason" at bounding box center [483, 217] width 374 height 29
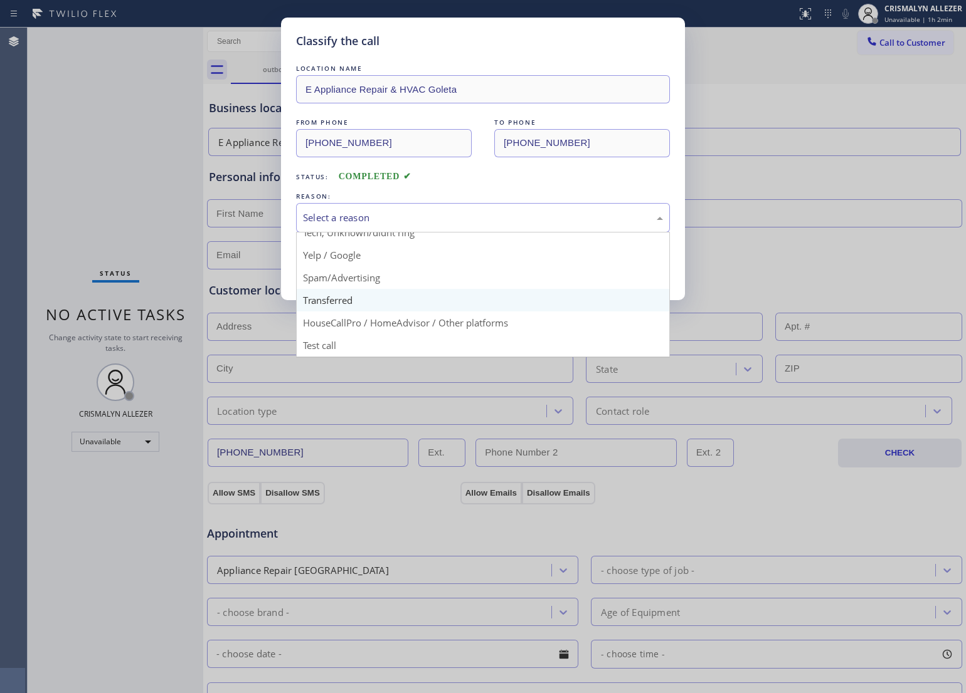
scroll to position [86, 0]
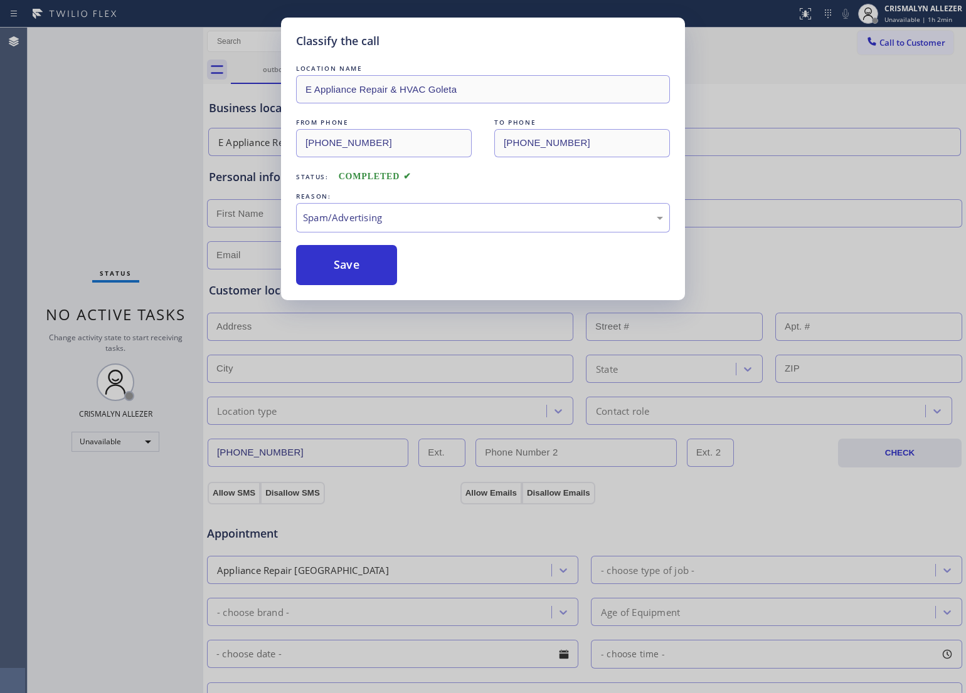
click at [339, 280] on button "Save" at bounding box center [346, 265] width 101 height 40
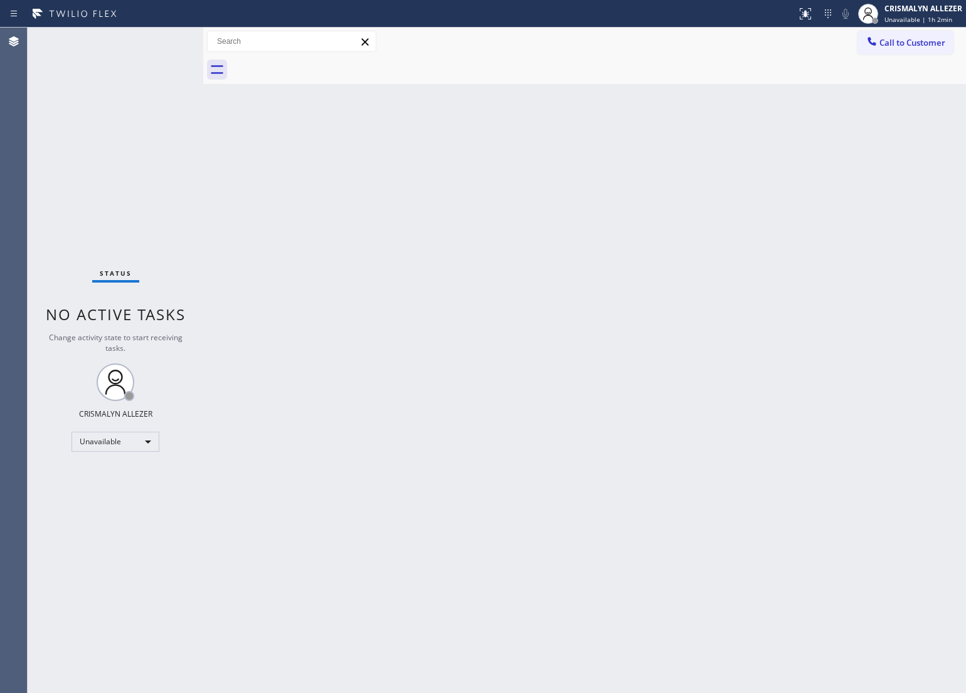
click at [694, 371] on div "Back to Dashboard Change Sender ID Customers Technicians Select a contact Outbo…" at bounding box center [584, 361] width 762 height 666
click at [911, 48] on button "Call to Customer" at bounding box center [905, 43] width 96 height 24
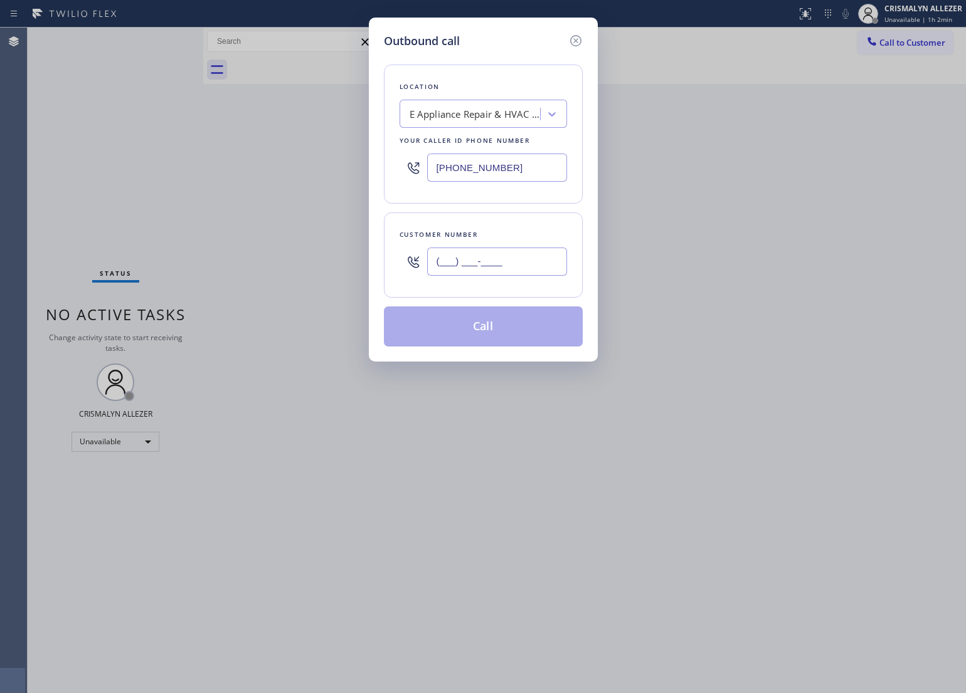
click at [554, 256] on input "(___) ___-____" at bounding box center [497, 262] width 140 height 28
paste input "805) 886-9311"
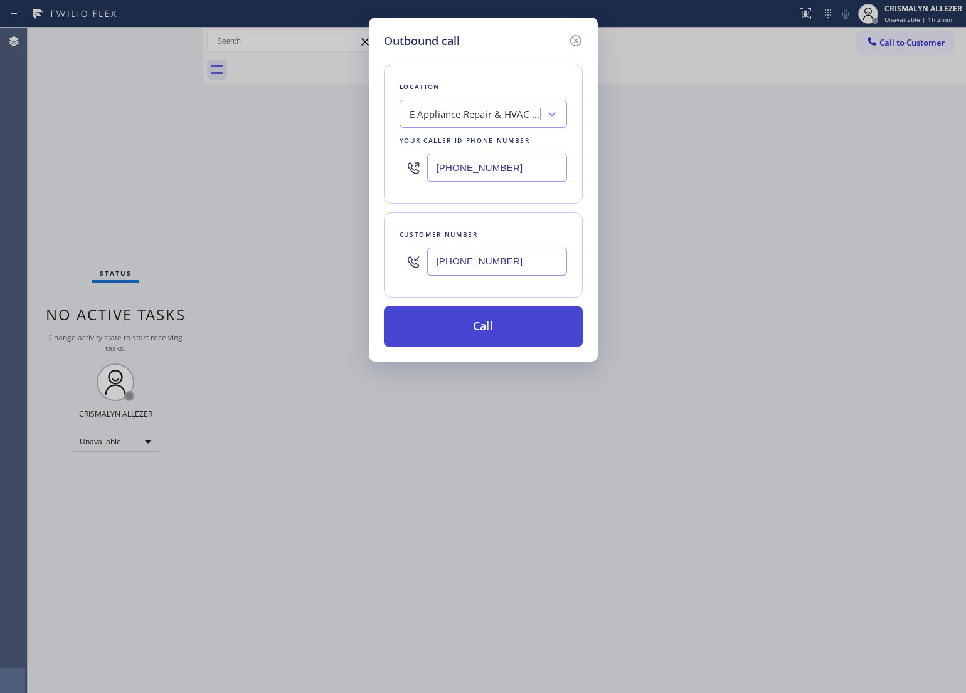
type input "[PHONE_NUMBER]"
click at [486, 324] on button "Call" at bounding box center [483, 327] width 199 height 40
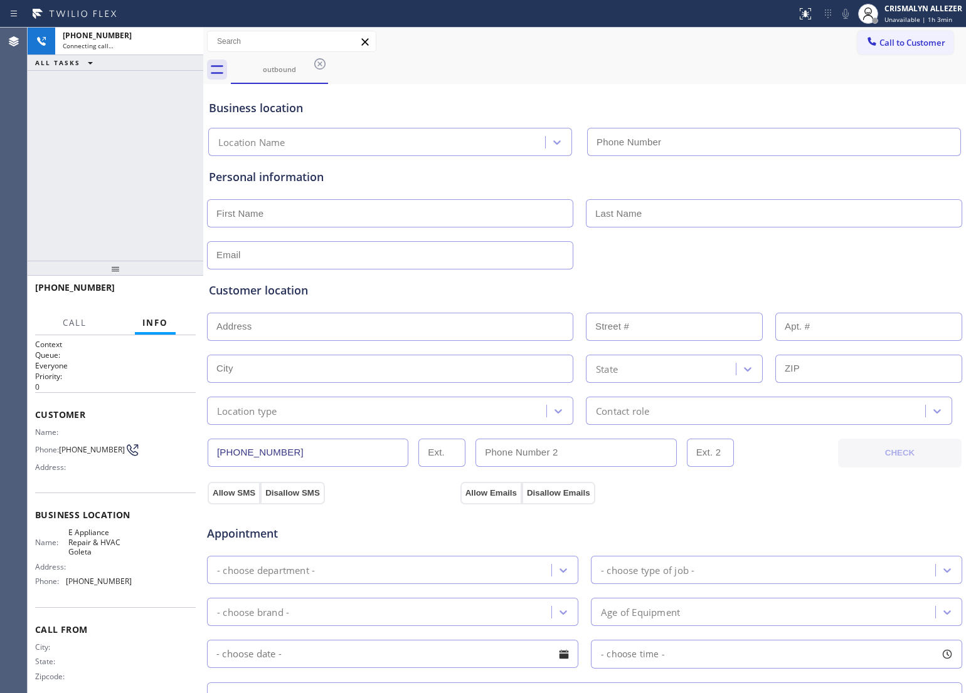
type input "[PHONE_NUMBER]"
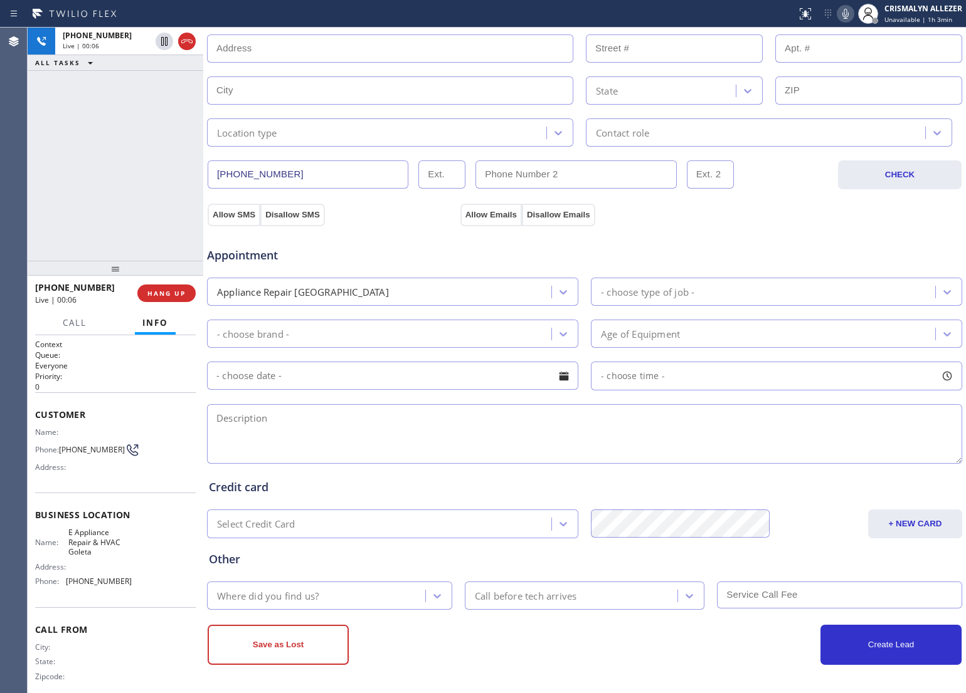
scroll to position [280, 0]
click at [421, 424] on textarea at bounding box center [584, 434] width 755 height 60
click at [238, 416] on textarea "sopa led not during open wash" at bounding box center [584, 434] width 755 height 60
click at [218, 418] on textarea "soap led not during open wash" at bounding box center [584, 434] width 755 height 60
click at [507, 422] on textarea "Asko || washer (SBS) || soap led not during open wash" at bounding box center [584, 434] width 755 height 60
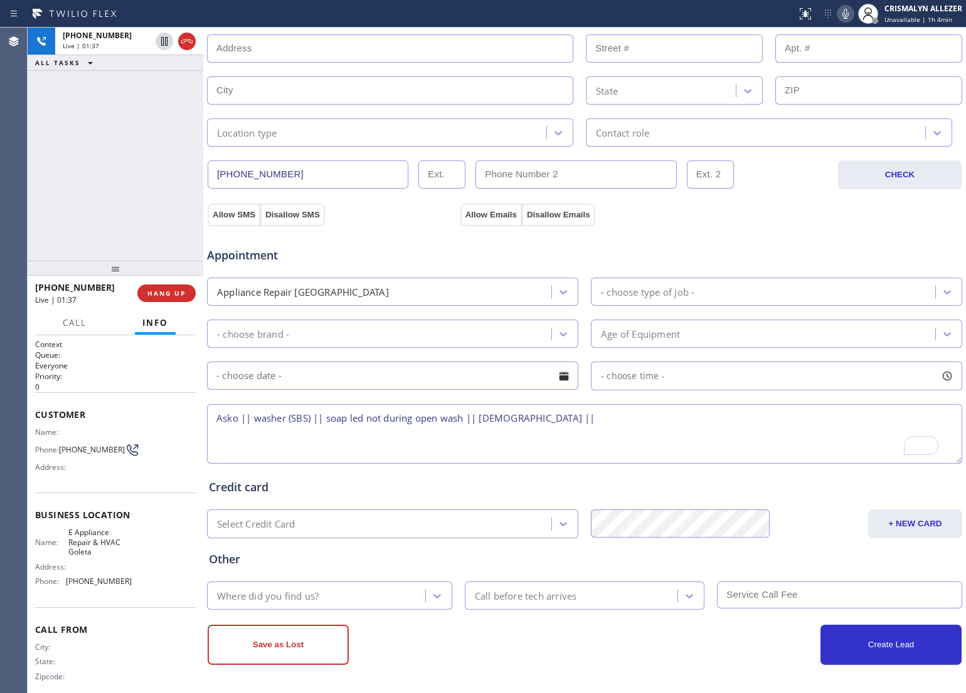
click at [561, 419] on textarea "Asko || washer (SBS) || soap led not during open wash || [DEMOGRAPHIC_DATA] ||" at bounding box center [584, 434] width 755 height 60
paste textarea "[STREET_ADDRESS][PERSON_NAME][PERSON_NAME]"
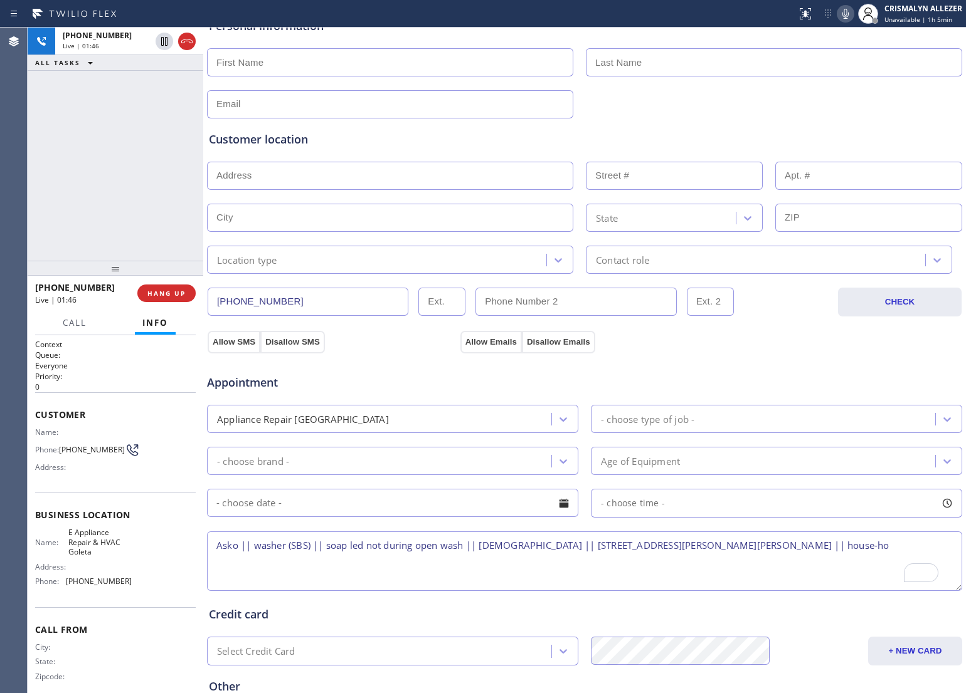
scroll to position [124, 0]
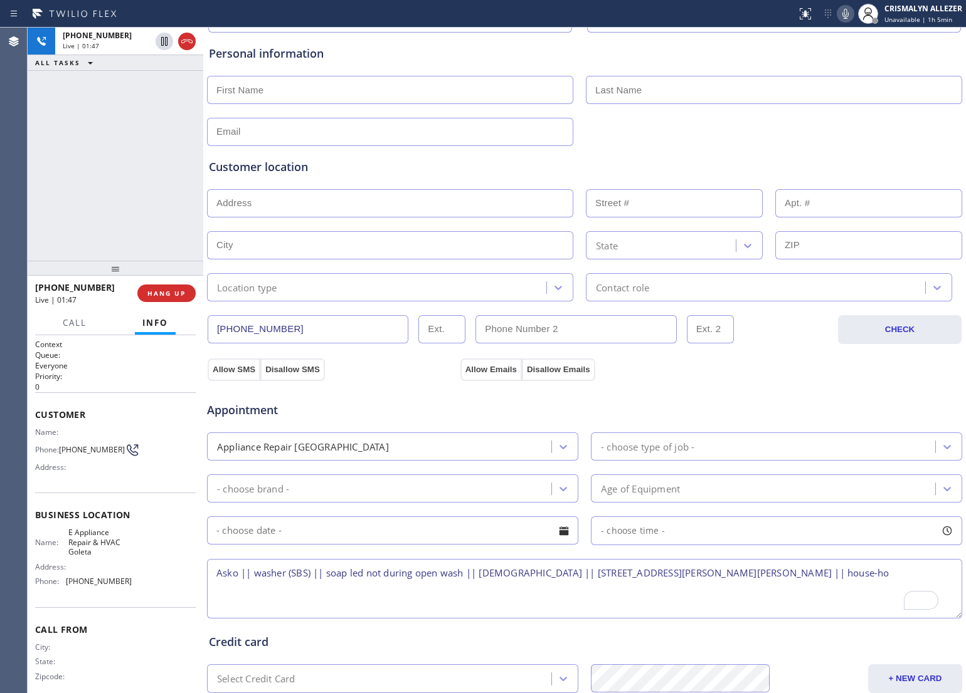
type textarea "Asko || washer (SBS) || soap led not during open wash || [DEMOGRAPHIC_DATA] || …"
click at [368, 95] on input "text" at bounding box center [390, 90] width 366 height 28
type input "[PERSON_NAME]"
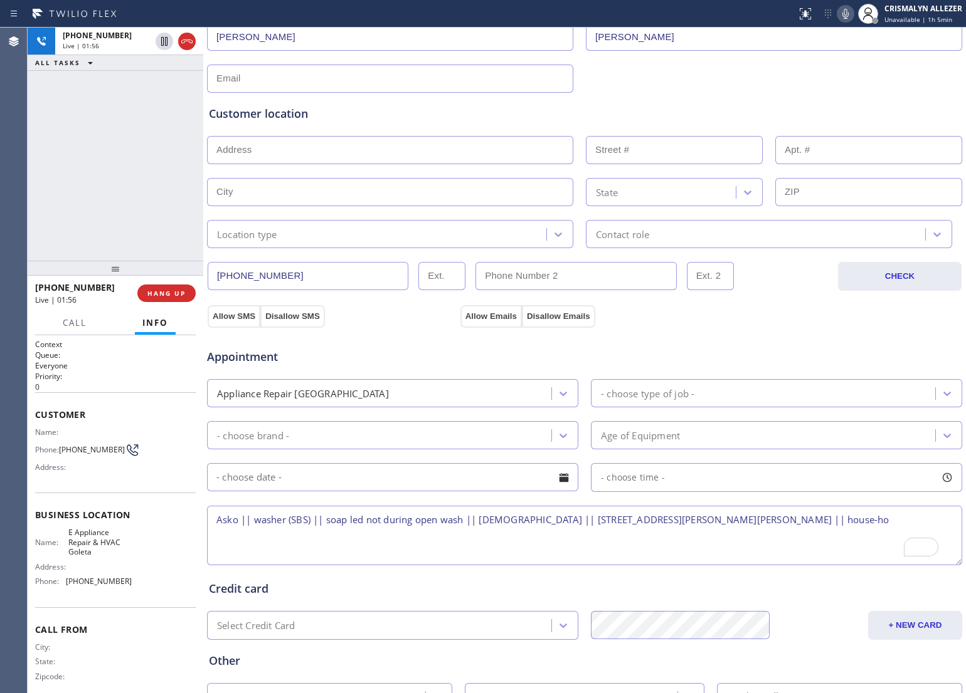
scroll to position [202, 0]
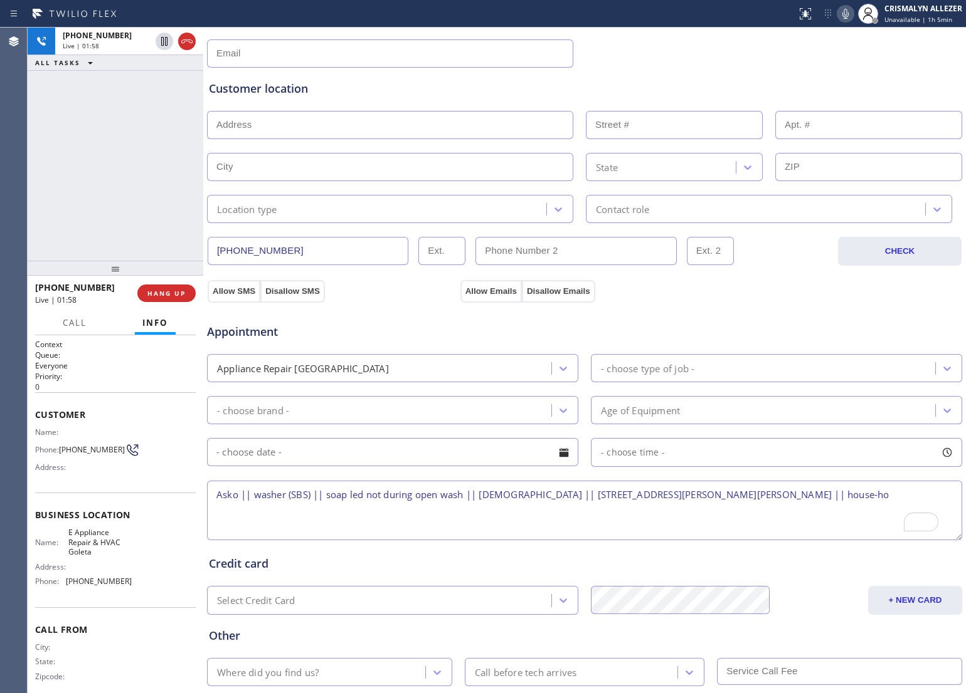
type input "[PERSON_NAME]"
drag, startPoint x: 722, startPoint y: 495, endPoint x: 746, endPoint y: 498, distance: 24.7
click at [746, 498] on textarea "Asko || washer (SBS) || soap led not during open wash || [DEMOGRAPHIC_DATA] || …" at bounding box center [584, 511] width 755 height 60
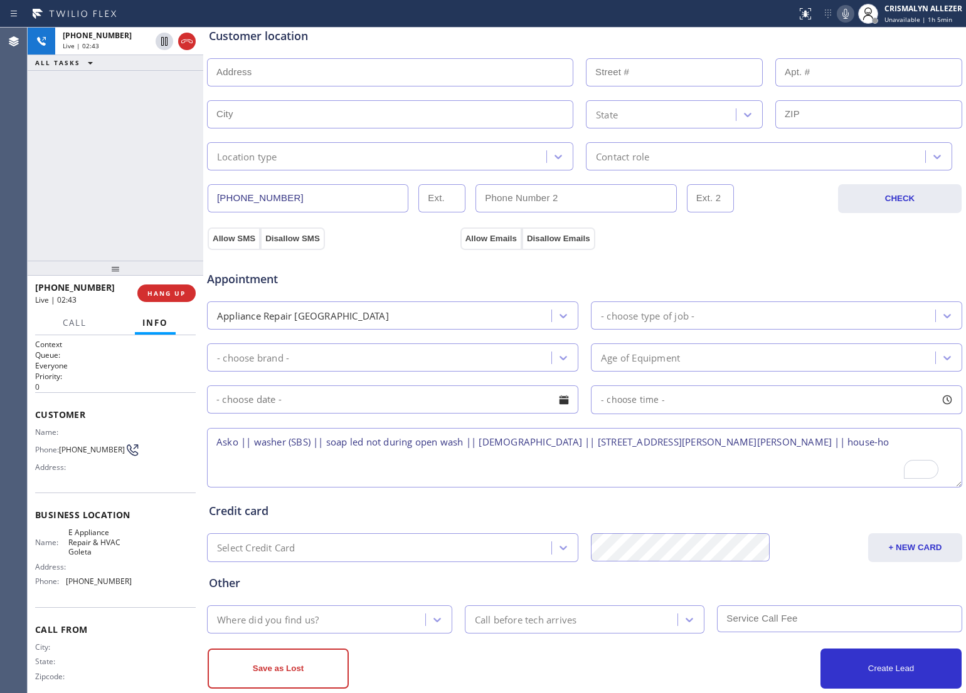
scroll to position [280, 0]
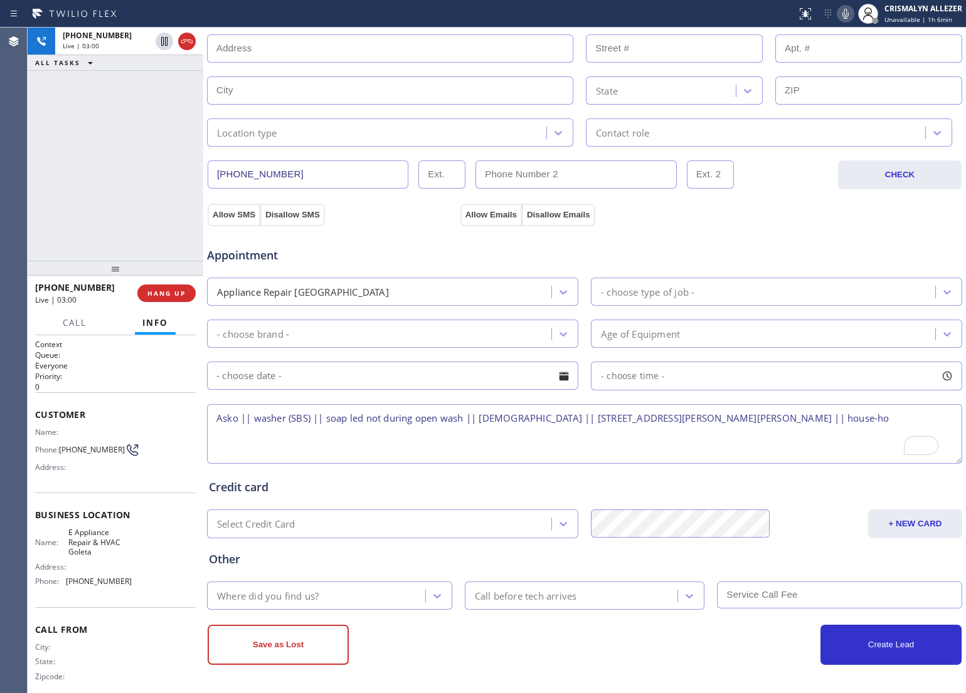
click at [216, 416] on textarea "Asko || washer (SBS) || soap led not during open wash || [DEMOGRAPHIC_DATA] || …" at bounding box center [584, 434] width 755 height 60
click at [361, 434] on textarea "11-2 || Asko || washer (SBS) || soap led not during open wash || [DEMOGRAPHIC_D…" at bounding box center [584, 434] width 755 height 60
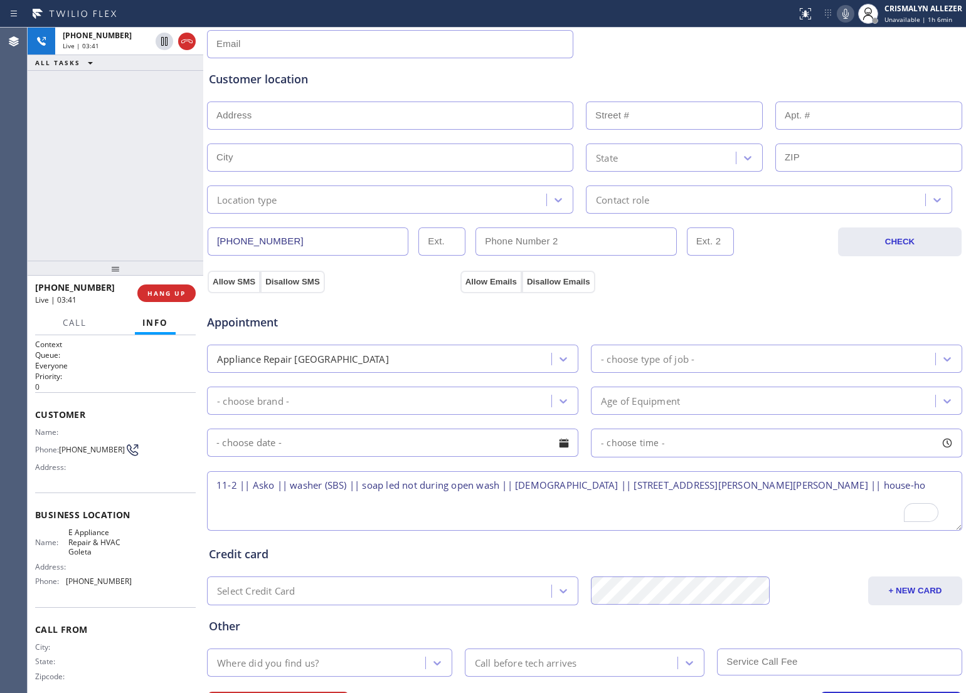
scroll to position [124, 0]
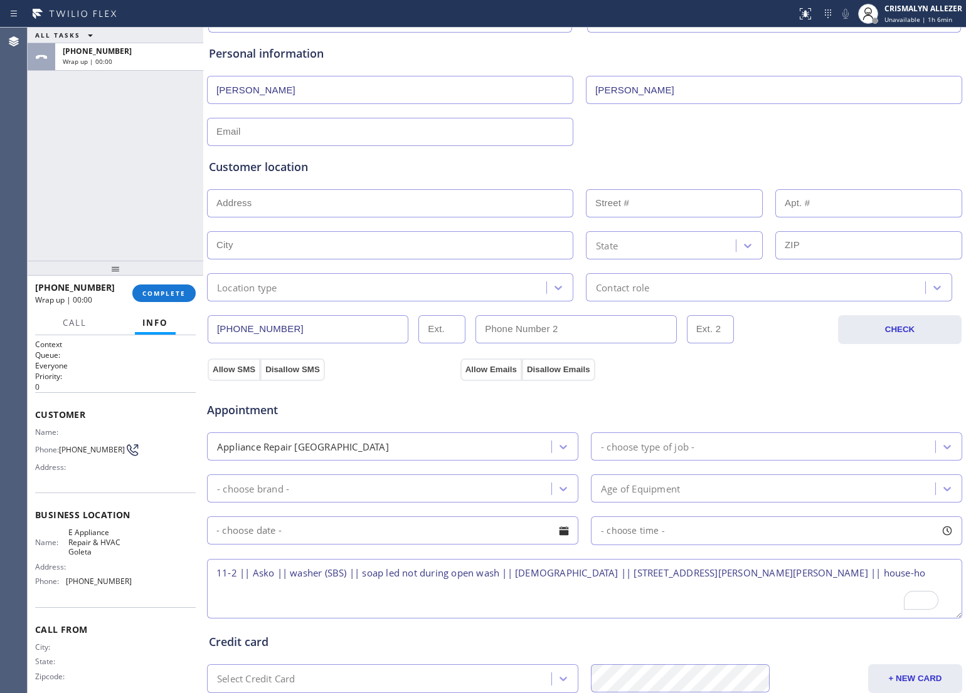
type textarea "11-2 || Asko || washer (SBS) || soap led not during open wash || [DEMOGRAPHIC_D…"
click at [298, 127] on input "text" at bounding box center [390, 132] width 366 height 28
type input "[EMAIL_ADDRESS][DOMAIN_NAME]"
click at [402, 204] on input "text" at bounding box center [390, 203] width 366 height 28
paste input "[STREET_ADDRESS][PERSON_NAME][PERSON_NAME]"
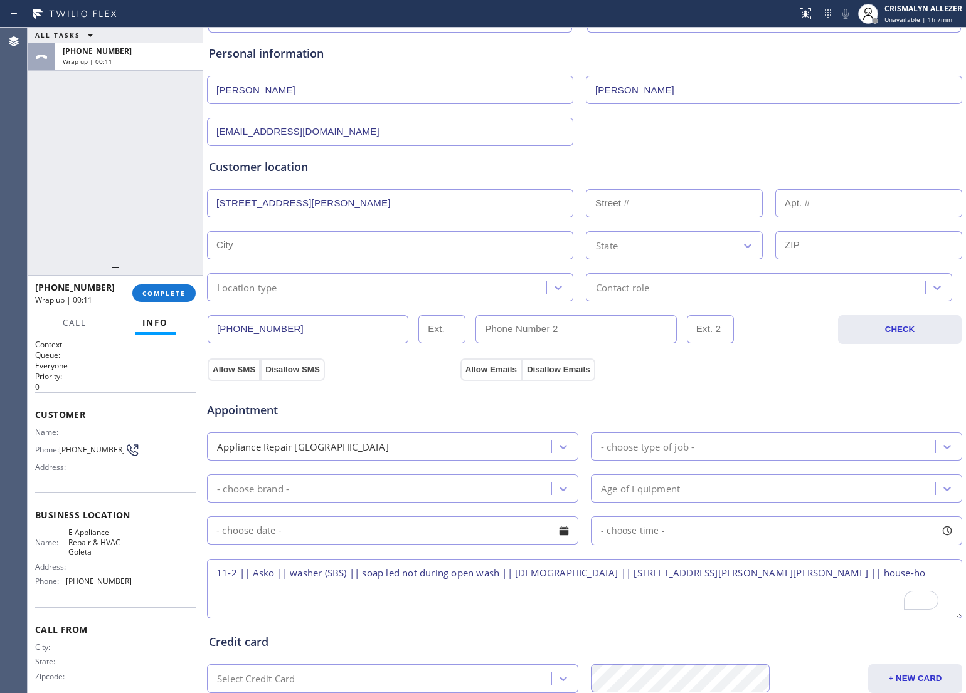
type input "[STREET_ADDRESS][PERSON_NAME]"
type input "2781"
type input "Santa [PERSON_NAME]"
type input "93105"
click at [557, 293] on icon at bounding box center [558, 288] width 13 height 13
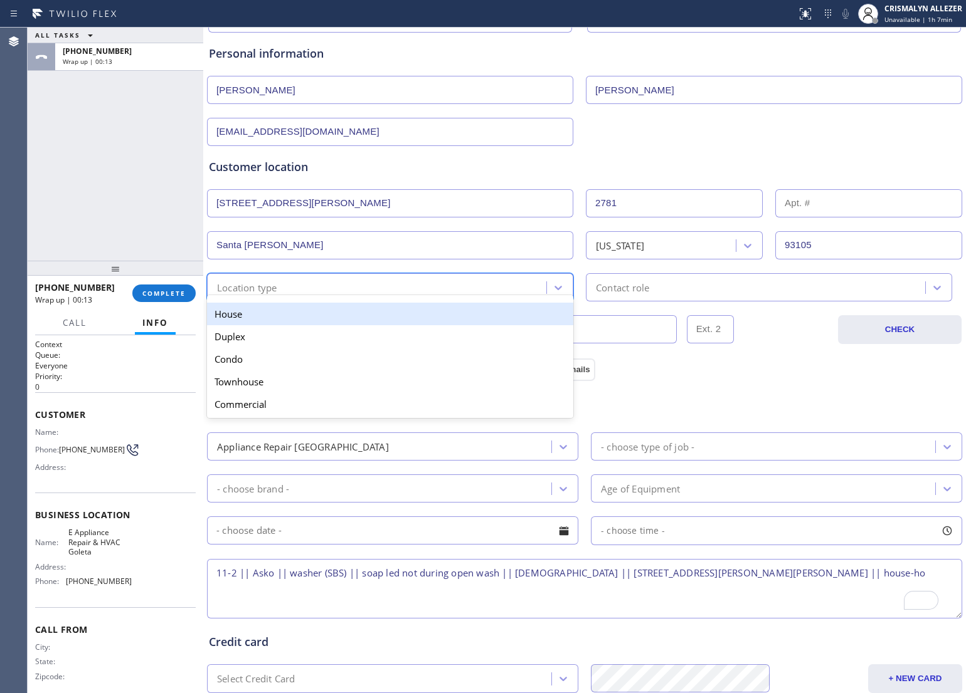
click at [509, 318] on div "House" at bounding box center [390, 314] width 366 height 23
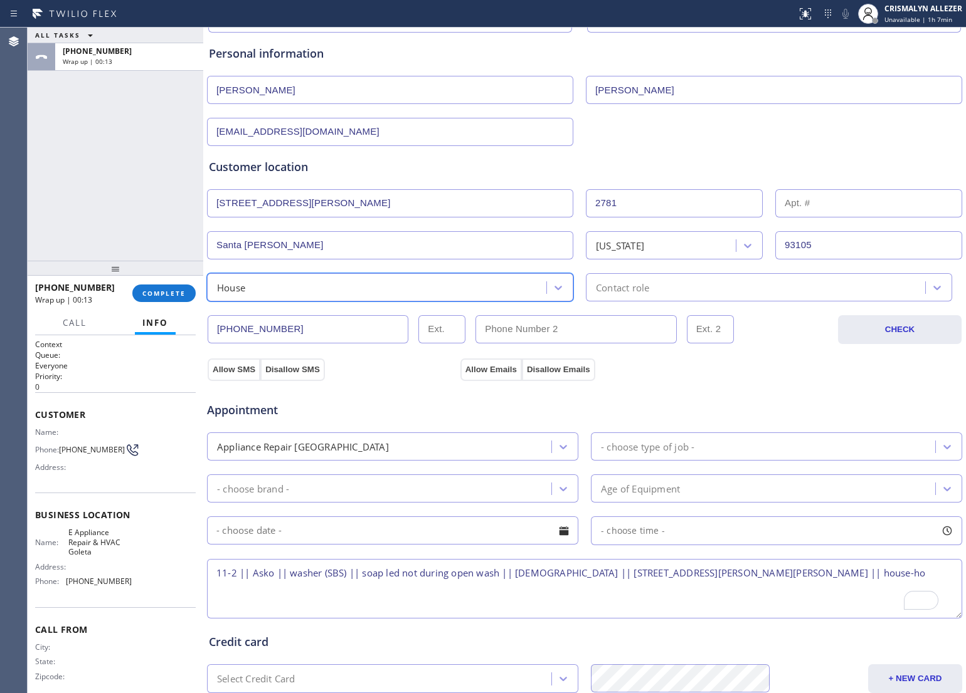
click at [670, 295] on div "Contact role" at bounding box center [756, 288] width 335 height 22
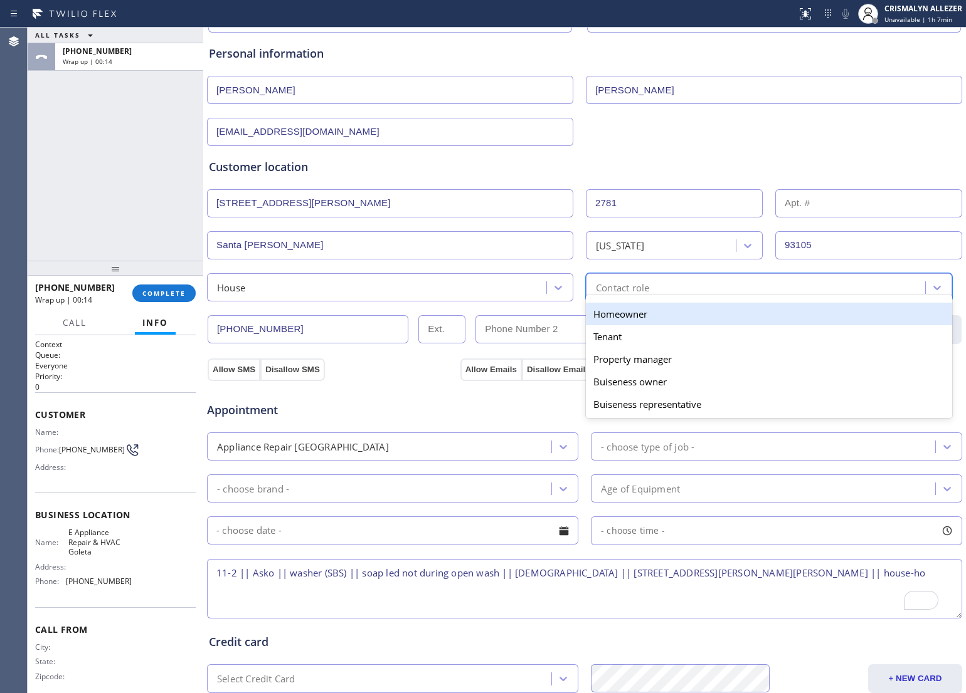
click at [646, 318] on div "Homeowner" at bounding box center [769, 314] width 366 height 23
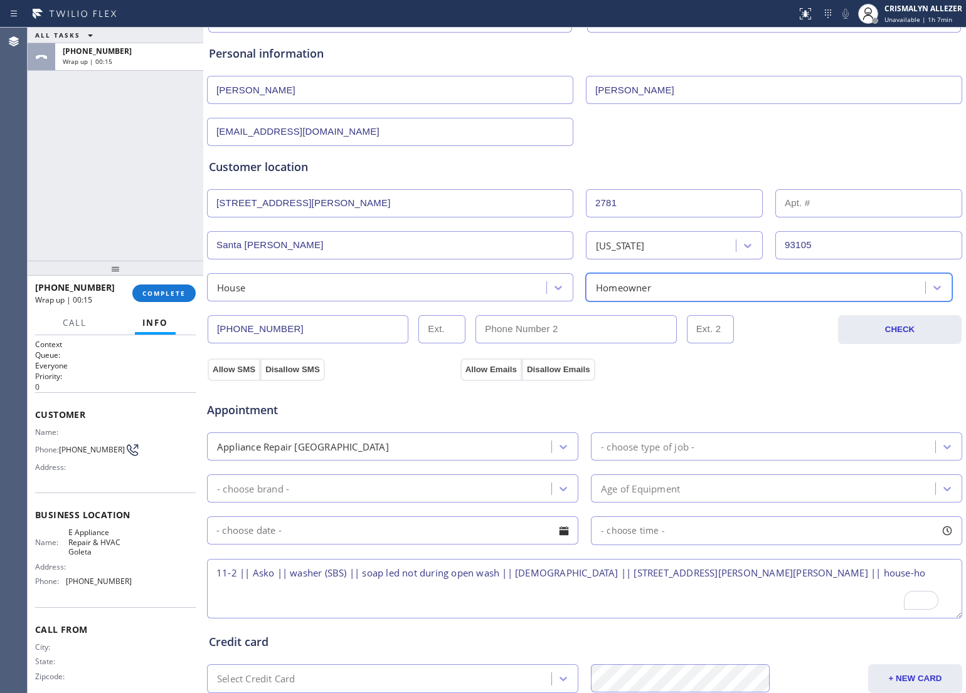
scroll to position [280, 0]
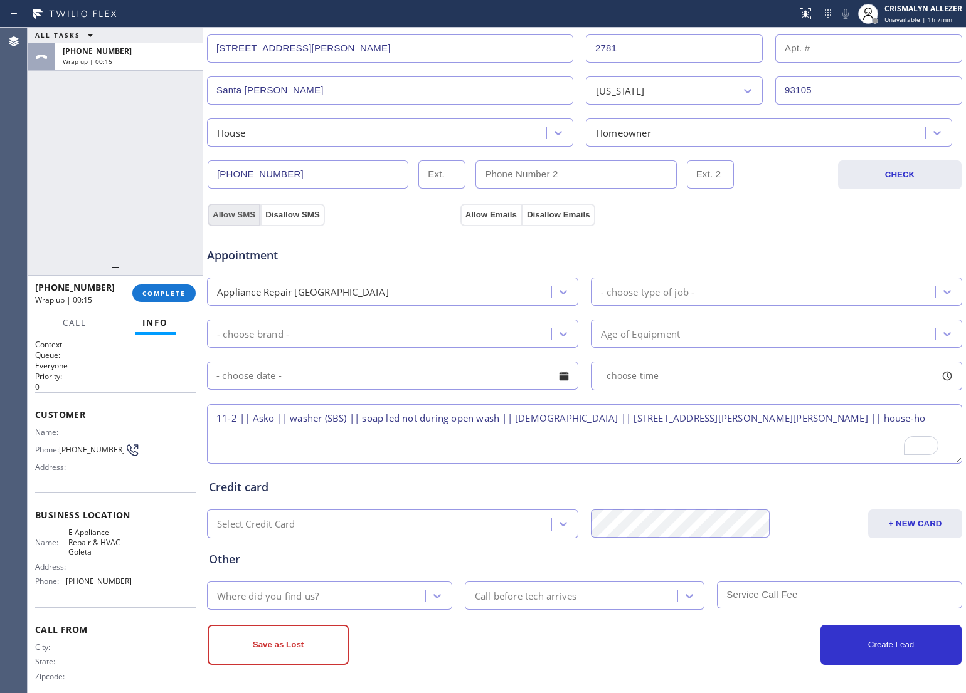
click at [237, 214] on button "Allow SMS" at bounding box center [234, 215] width 53 height 23
click at [477, 214] on button "Allow Emails" at bounding box center [490, 215] width 61 height 23
click at [557, 295] on icon at bounding box center [563, 292] width 13 height 13
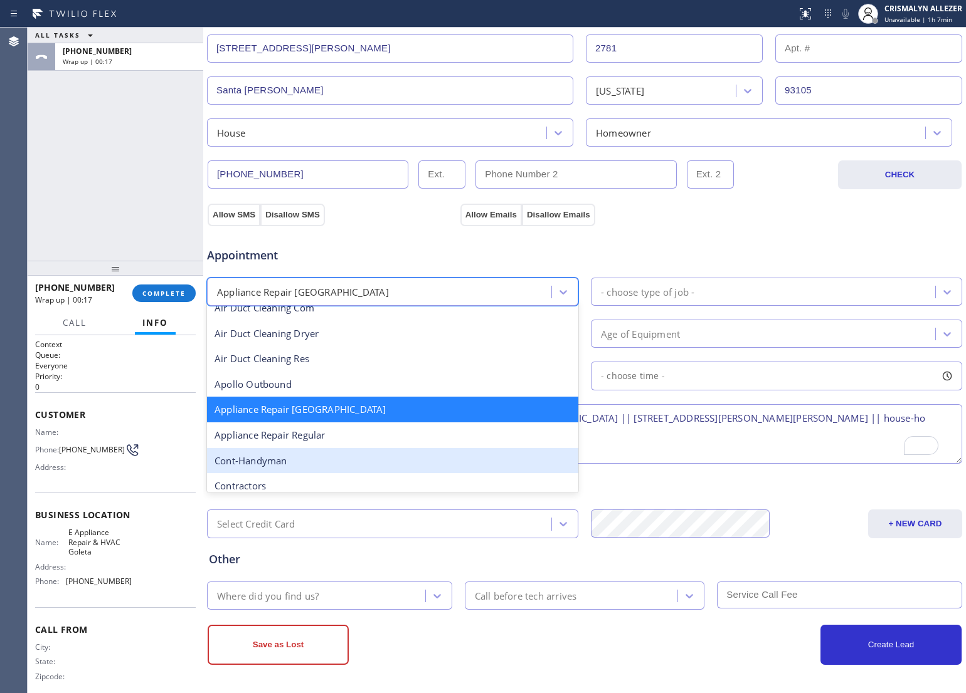
scroll to position [79, 0]
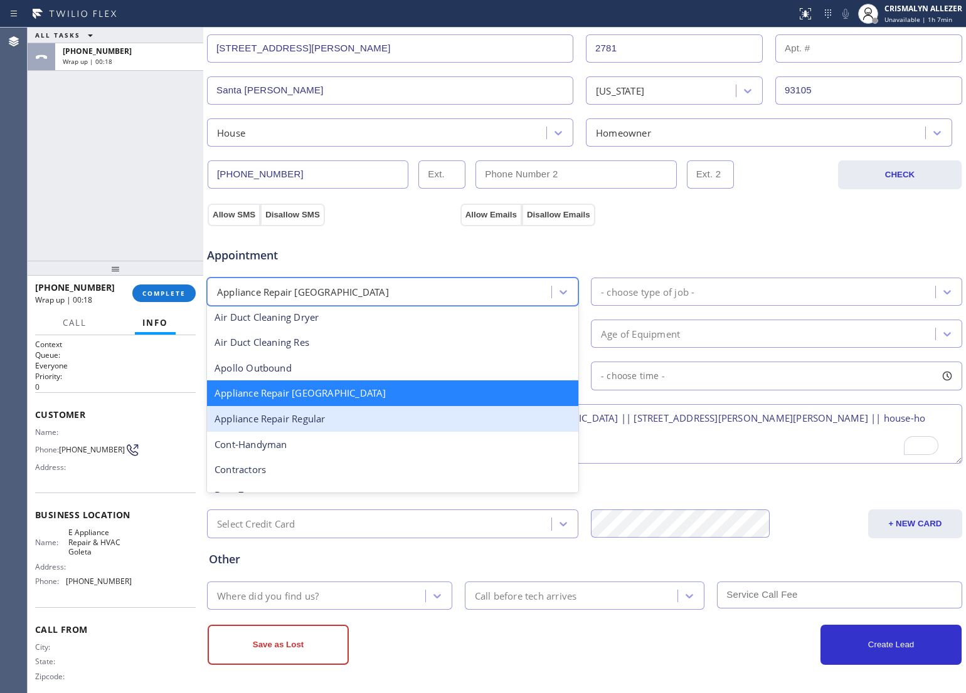
click at [364, 413] on div "Appliance Repair Regular" at bounding box center [392, 419] width 371 height 26
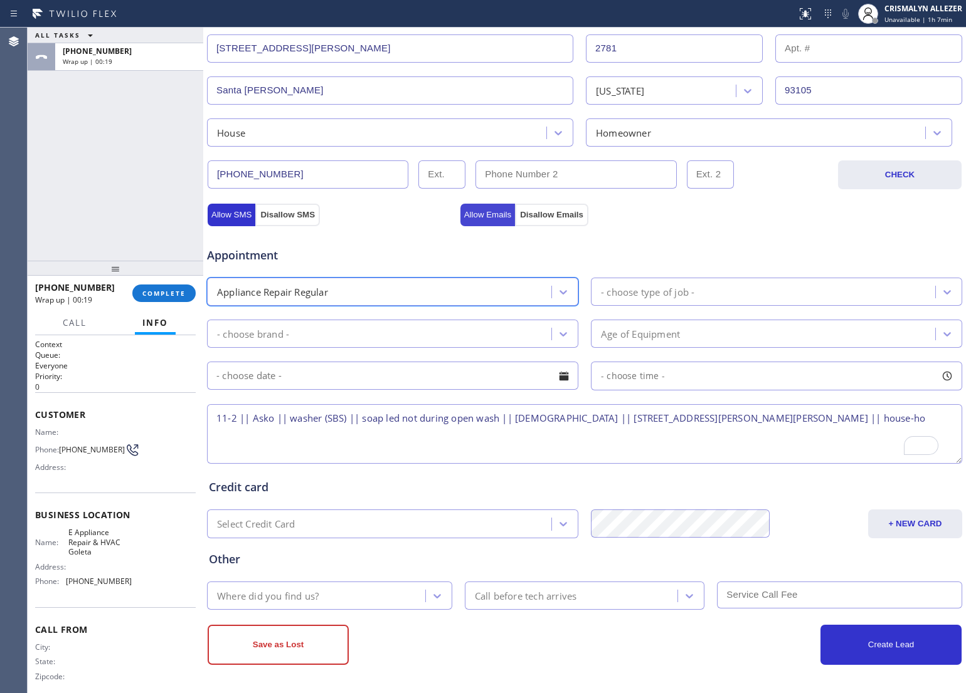
click at [480, 218] on button "Allow Emails" at bounding box center [487, 215] width 55 height 23
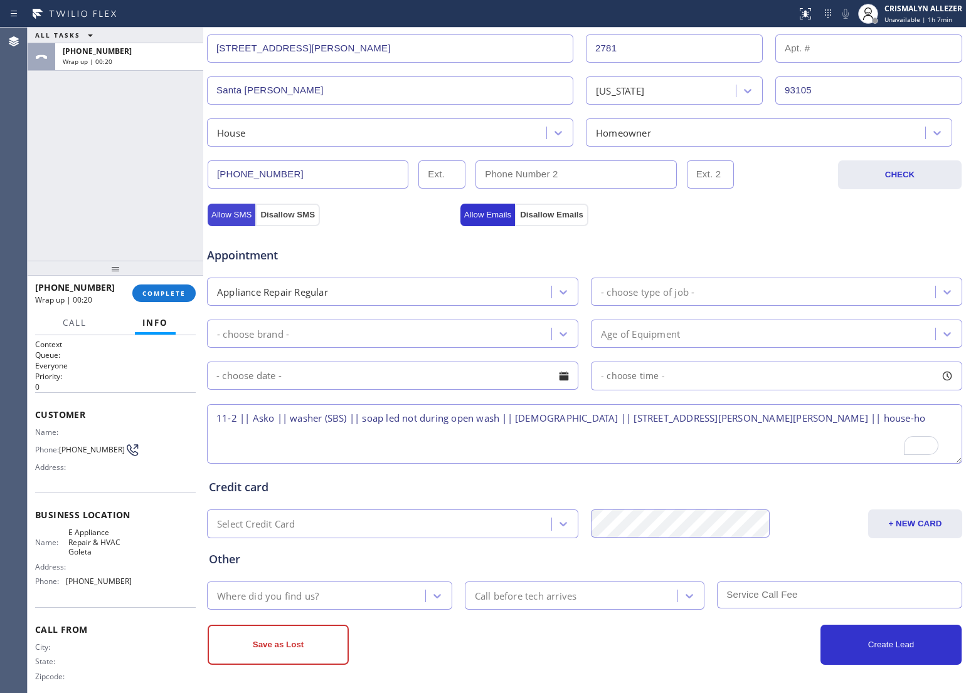
click at [210, 211] on button "Allow SMS" at bounding box center [232, 215] width 48 height 23
click at [233, 214] on button "Allow SMS" at bounding box center [232, 215] width 48 height 23
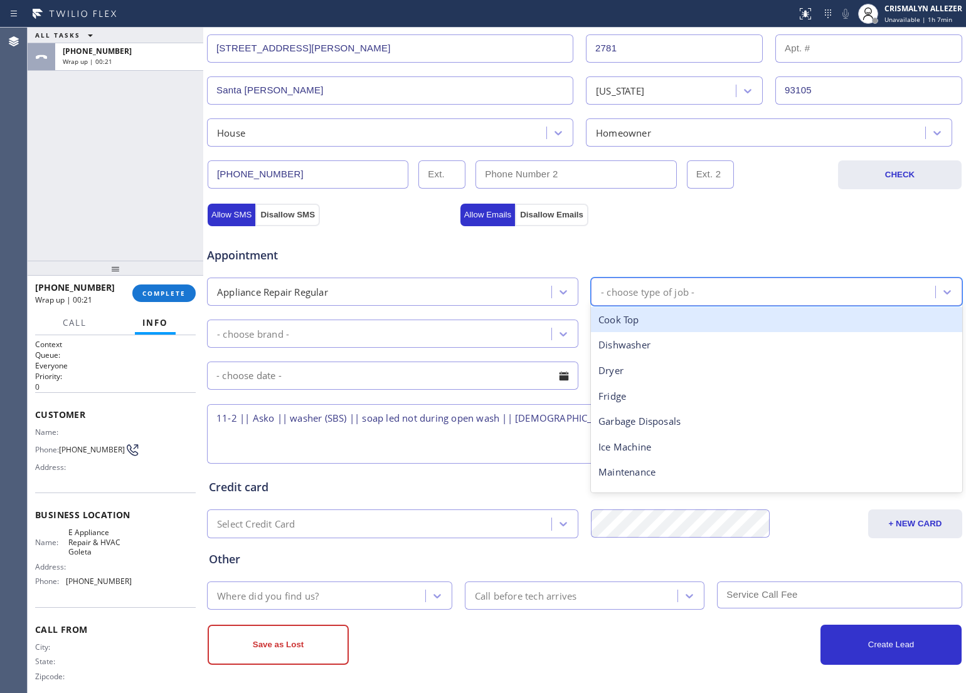
click at [694, 293] on div "- choose type of job -" at bounding box center [764, 292] width 340 height 22
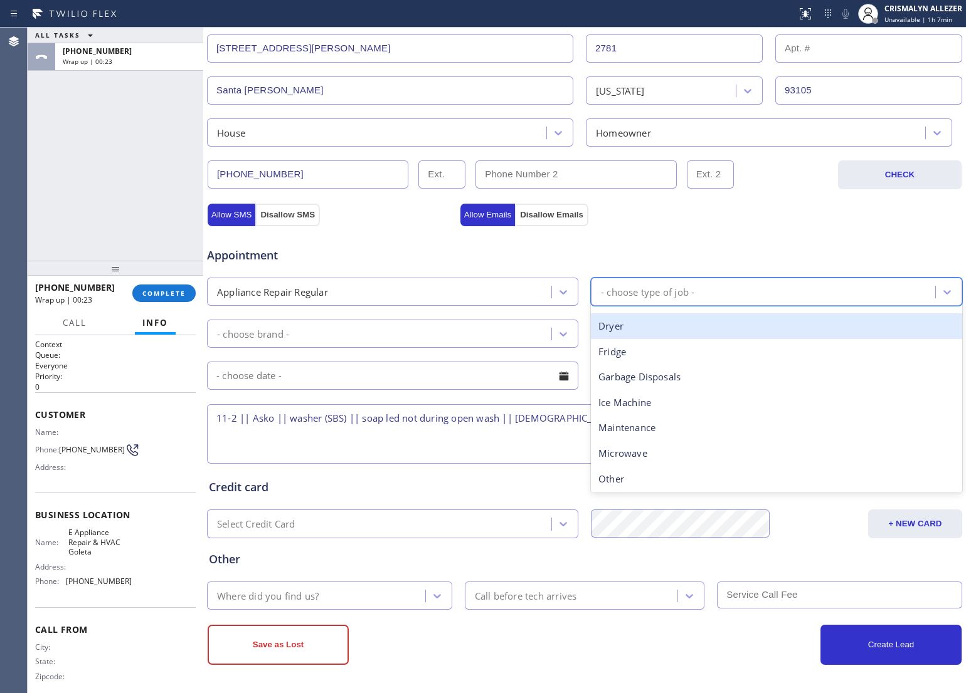
scroll to position [173, 0]
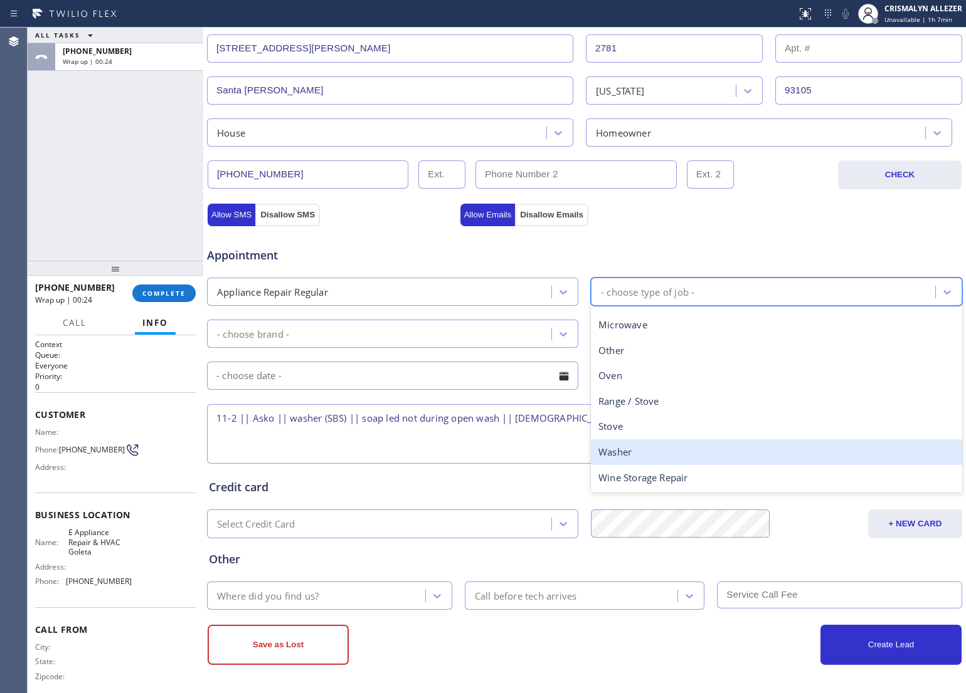
click at [668, 456] on div "Washer" at bounding box center [776, 453] width 371 height 26
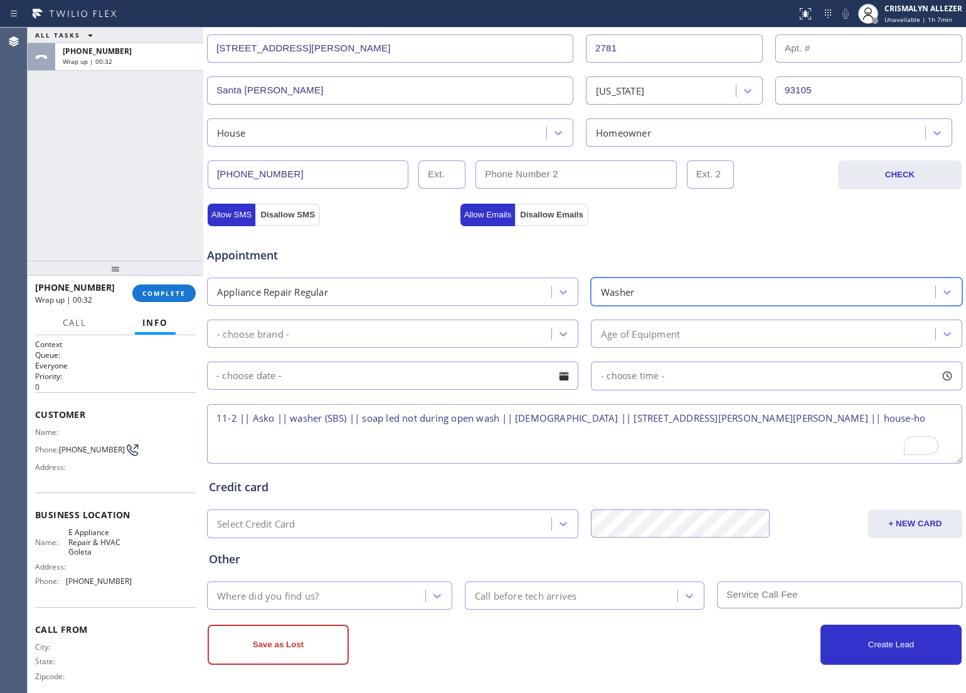
click at [561, 328] on icon at bounding box center [563, 334] width 13 height 13
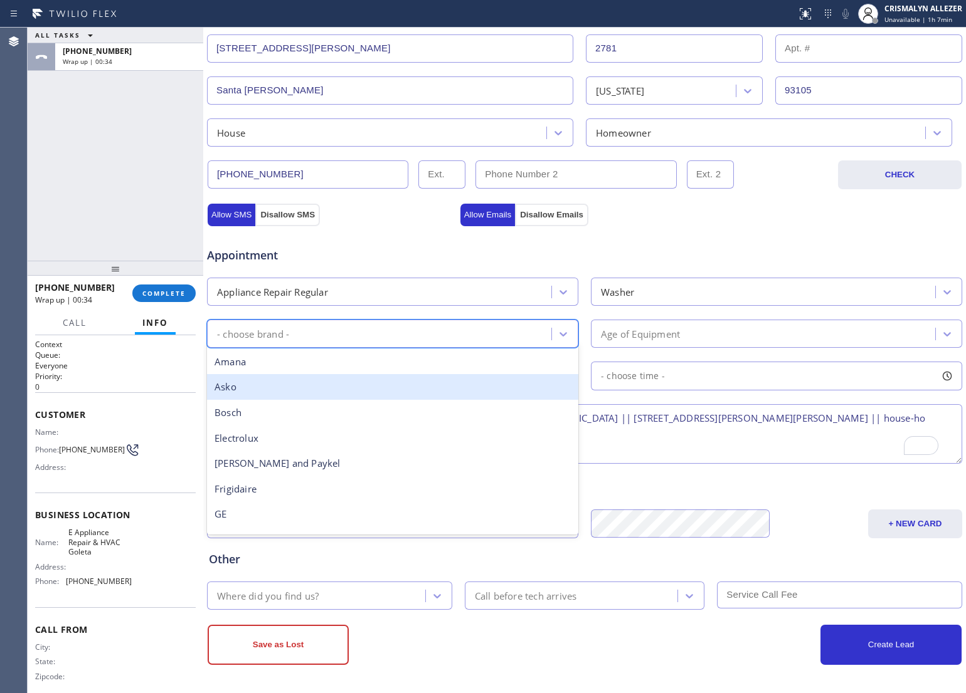
click at [288, 390] on div "Asko" at bounding box center [392, 387] width 371 height 26
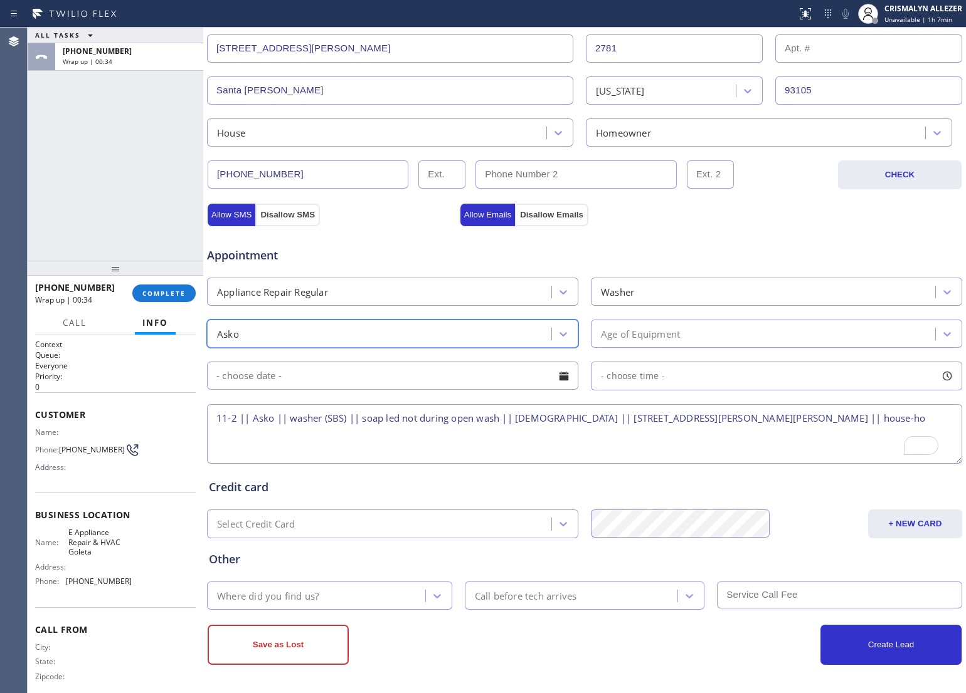
click at [700, 334] on div "Age of Equipment" at bounding box center [764, 334] width 340 height 22
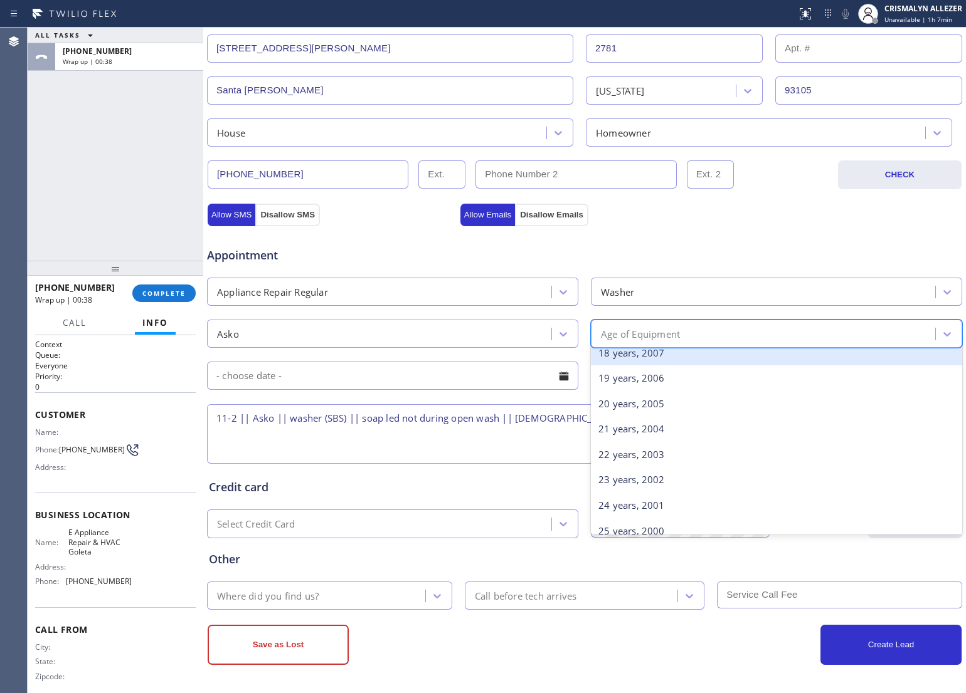
scroll to position [470, 0]
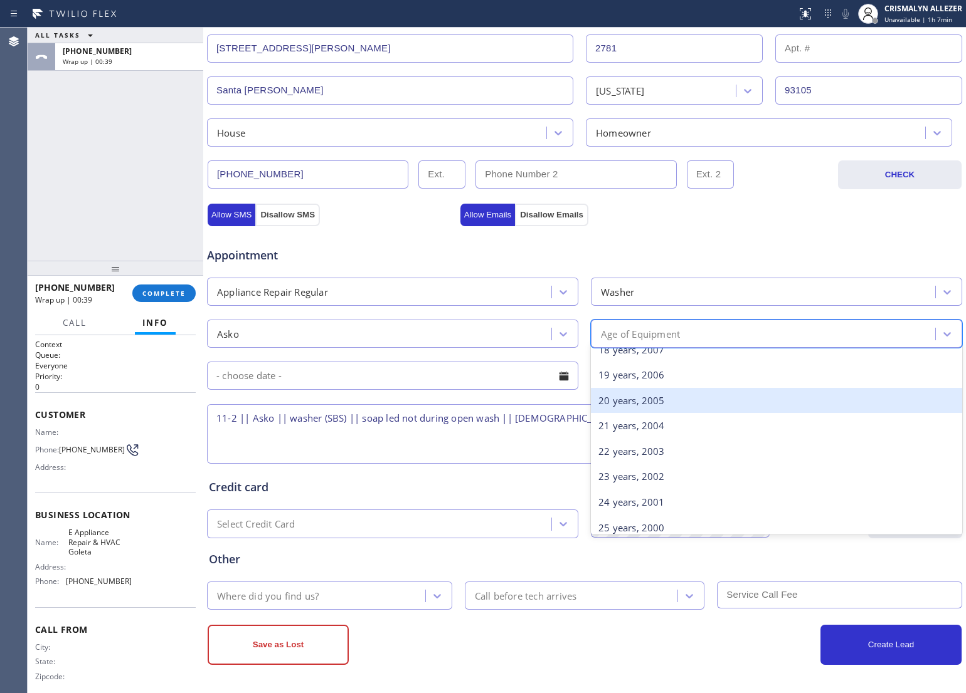
click at [668, 404] on div "20 years, 2005" at bounding box center [776, 401] width 371 height 26
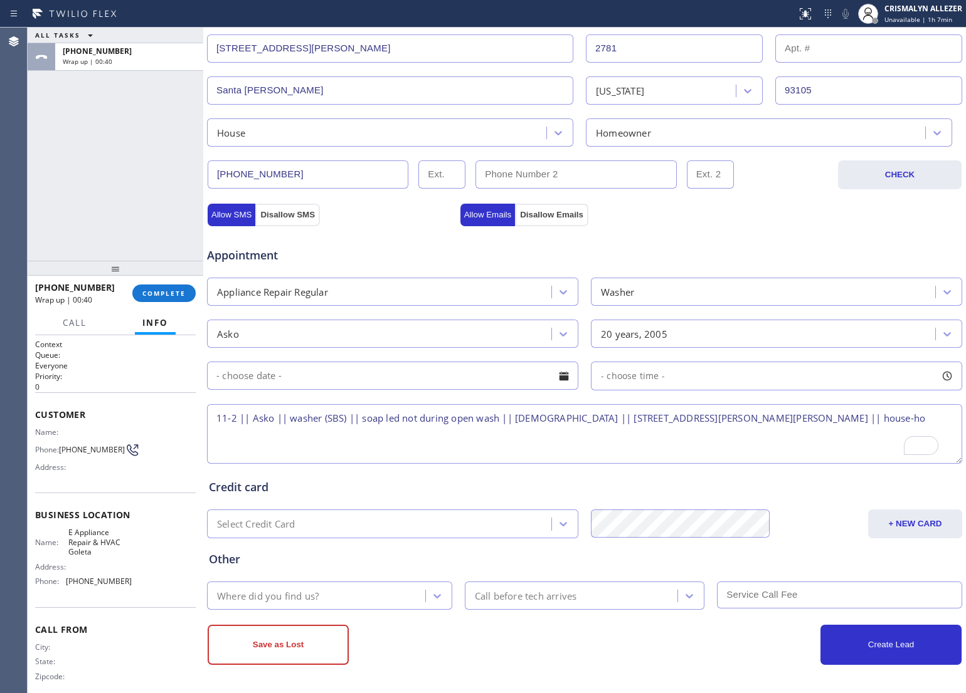
click at [555, 371] on div at bounding box center [563, 376] width 21 height 21
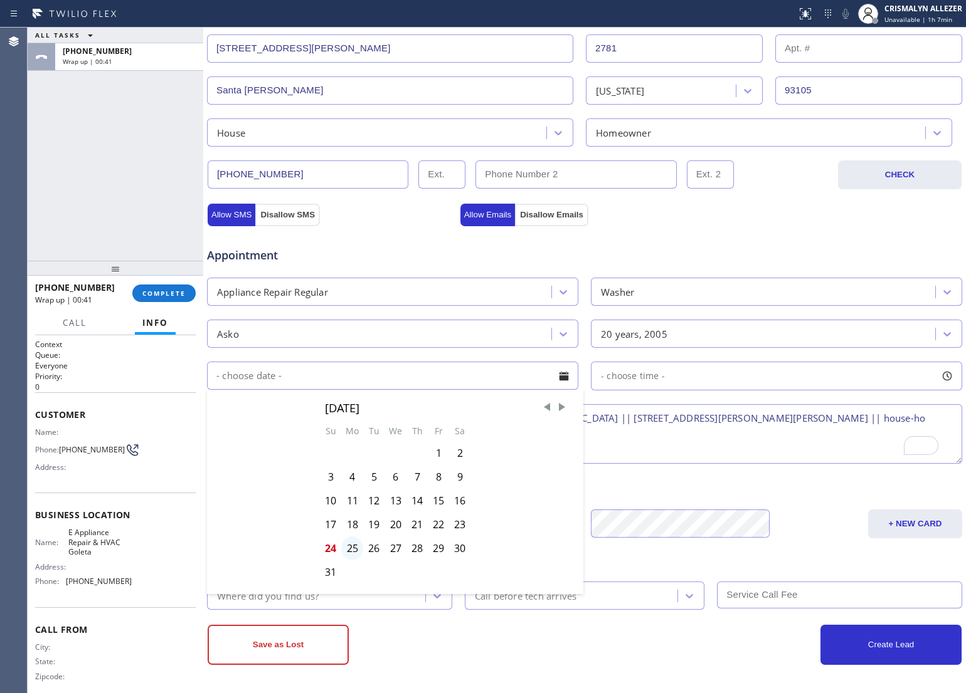
click at [352, 554] on div "25" at bounding box center [352, 549] width 22 height 24
type input "[DATE]"
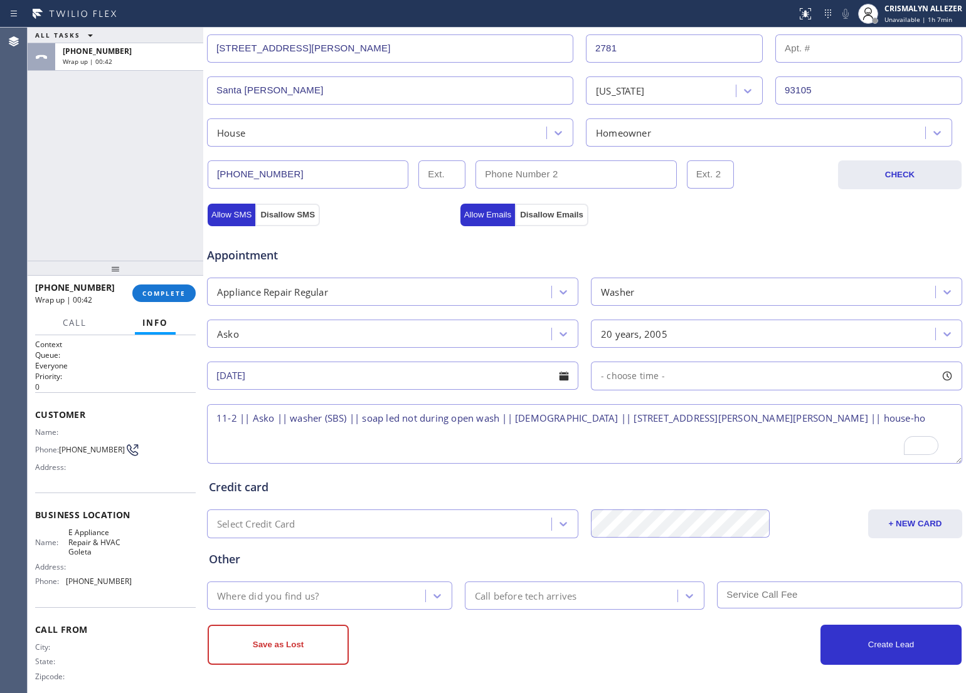
click at [710, 378] on div "- choose time -" at bounding box center [776, 376] width 371 height 29
drag, startPoint x: 599, startPoint y: 450, endPoint x: 756, endPoint y: 449, distance: 156.8
click at [758, 449] on div at bounding box center [765, 453] width 15 height 26
drag, startPoint x: 599, startPoint y: 453, endPoint x: 679, endPoint y: 451, distance: 79.6
click at [679, 451] on div at bounding box center [684, 453] width 15 height 26
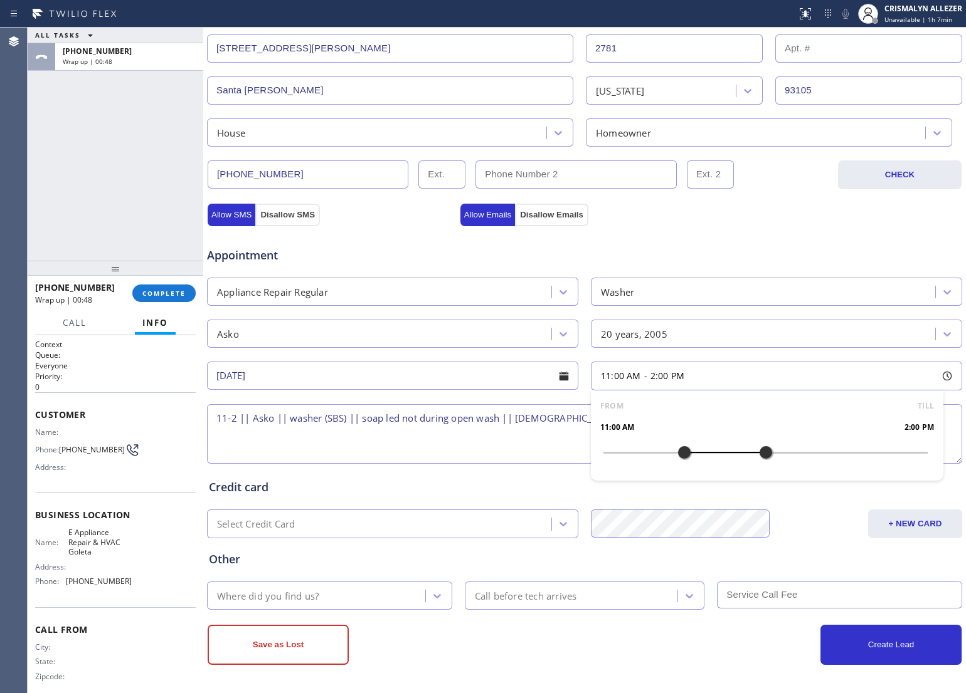
click at [451, 448] on textarea "11-2 || Asko || washer (SBS) || soap led not during open wash || [DEMOGRAPHIC_D…" at bounding box center [584, 434] width 755 height 60
click at [875, 422] on textarea "11-2 || Asko || washer (SBS) || soap led not during open wash || [DEMOGRAPHIC_D…" at bounding box center [584, 434] width 755 height 60
drag, startPoint x: 89, startPoint y: 537, endPoint x: 102, endPoint y: 558, distance: 25.1
click at [102, 558] on div "Business location Name: E Appliance Repair & HVAC Goleta Address: Phone: [PHONE…" at bounding box center [115, 550] width 161 height 114
copy span "E Appliance Repair & HVAC Goleta"
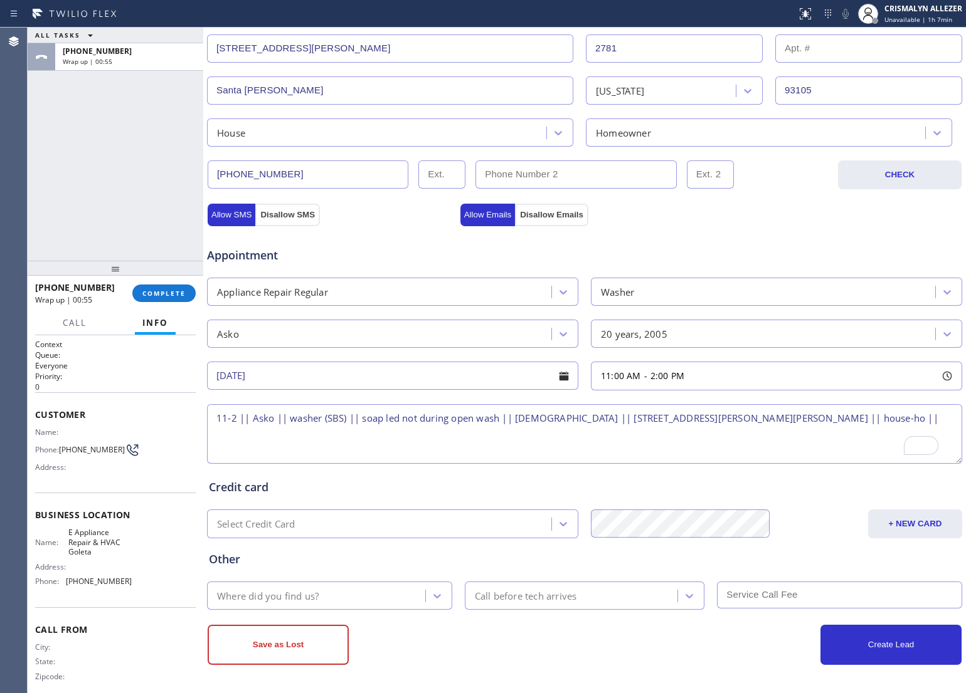
click at [892, 421] on textarea "11-2 || Asko || washer (SBS) || soap led not during open wash || [DEMOGRAPHIC_D…" at bounding box center [584, 434] width 755 height 60
paste textarea "E Appliance Repair & HVAC Goleta"
type textarea "11-2 || Asko || washer (SBS) || soap led not during open wash || [DEMOGRAPHIC_D…"
click at [434, 599] on icon at bounding box center [437, 596] width 13 height 13
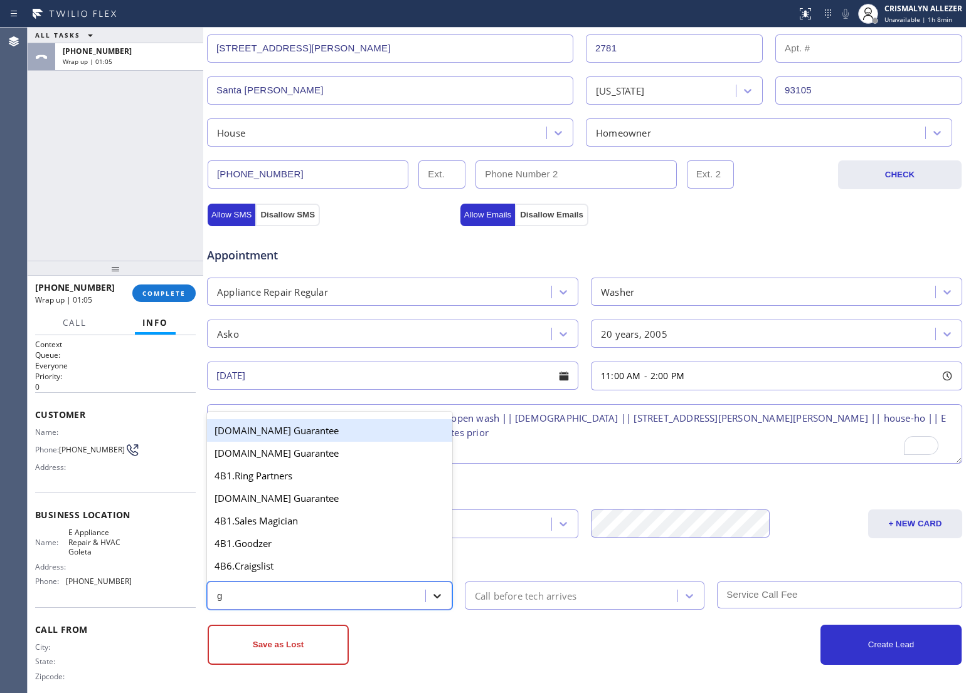
type input "go"
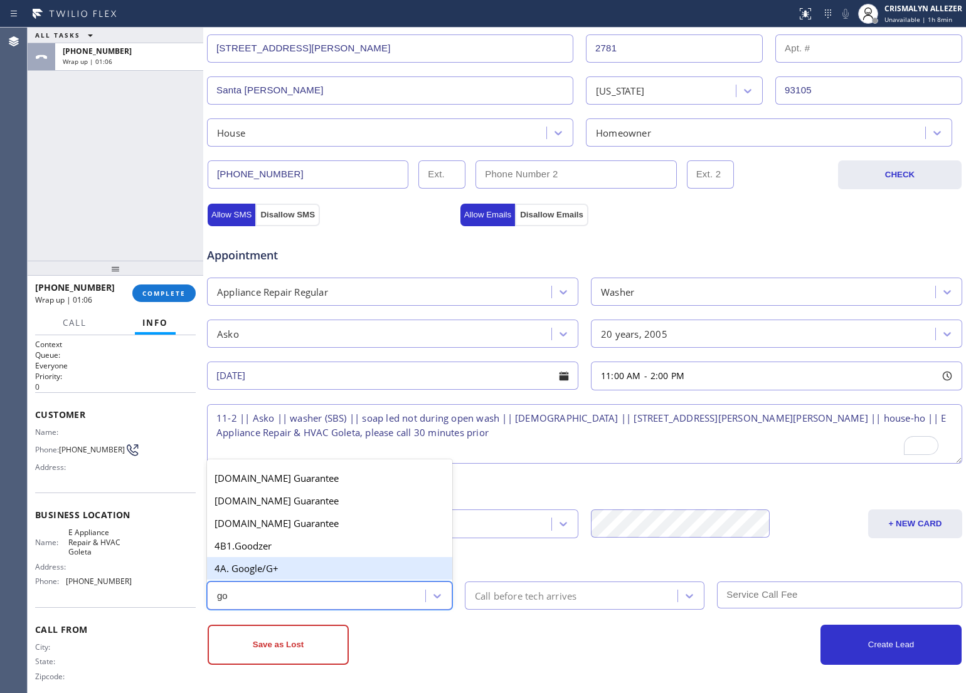
click at [344, 565] on div "4A. Google/G+" at bounding box center [329, 568] width 245 height 23
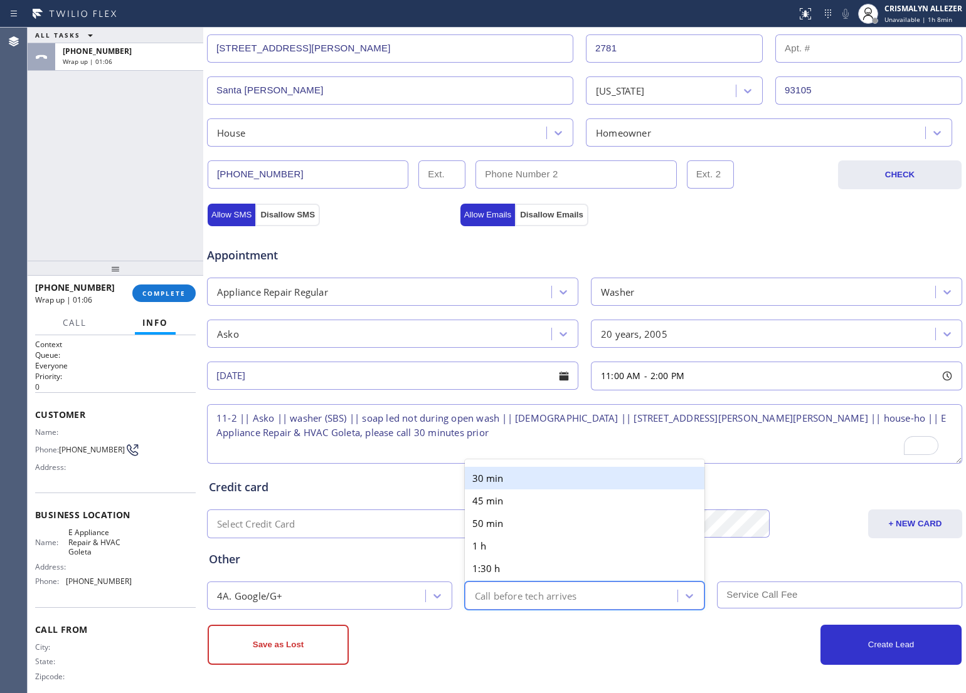
click at [574, 593] on div "Call before tech arrives" at bounding box center [572, 596] width 209 height 22
click at [545, 478] on div "30 min" at bounding box center [585, 478] width 240 height 23
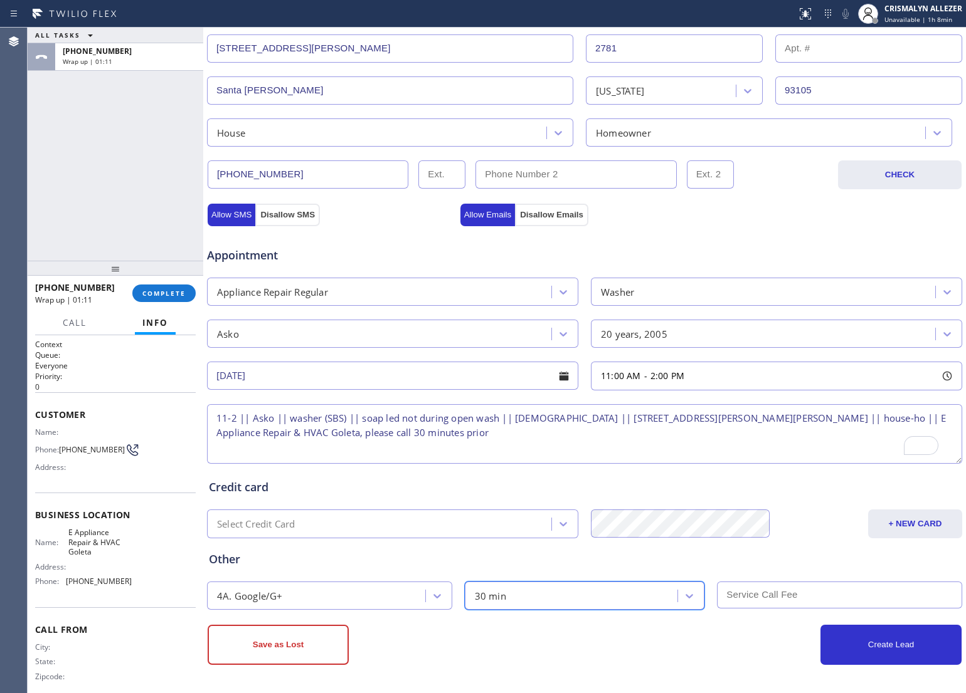
click at [248, 415] on textarea "11-2 || Asko || washer (SBS) || soap led not during open wash || [DEMOGRAPHIC_D…" at bounding box center [584, 434] width 755 height 60
type textarea "11-2 || $38 || Asko || washer (SBS) || soap led not during open wash || [DEMOGR…"
click at [762, 594] on input "text" at bounding box center [839, 595] width 245 height 27
type input "38"
click at [219, 214] on button "Allow SMS" at bounding box center [232, 215] width 48 height 23
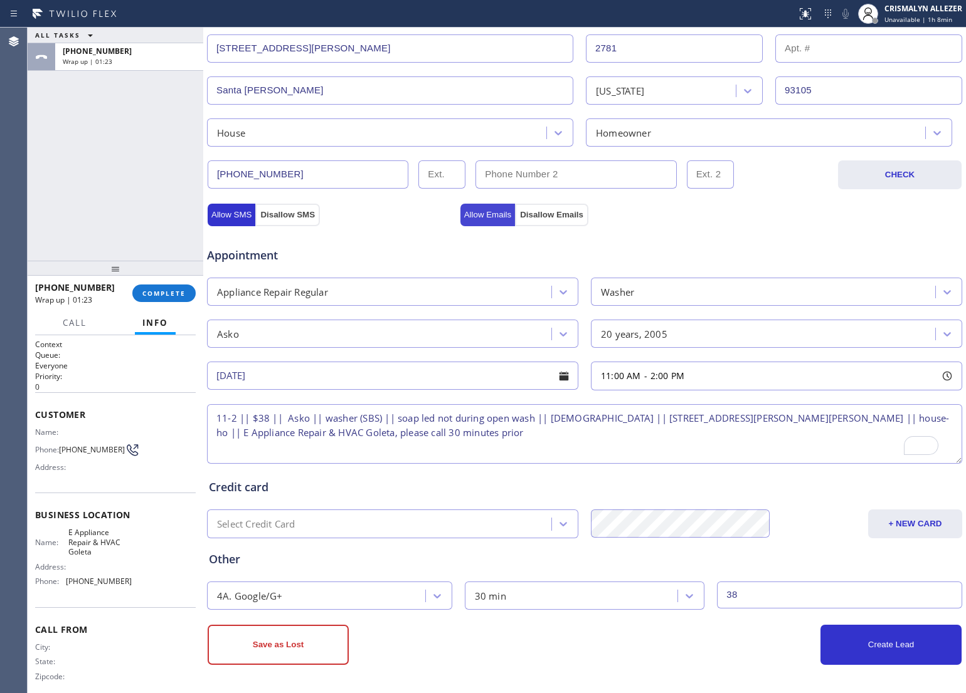
click at [492, 213] on button "Allow Emails" at bounding box center [487, 215] width 55 height 23
click at [894, 654] on button "Create Lead" at bounding box center [890, 645] width 141 height 40
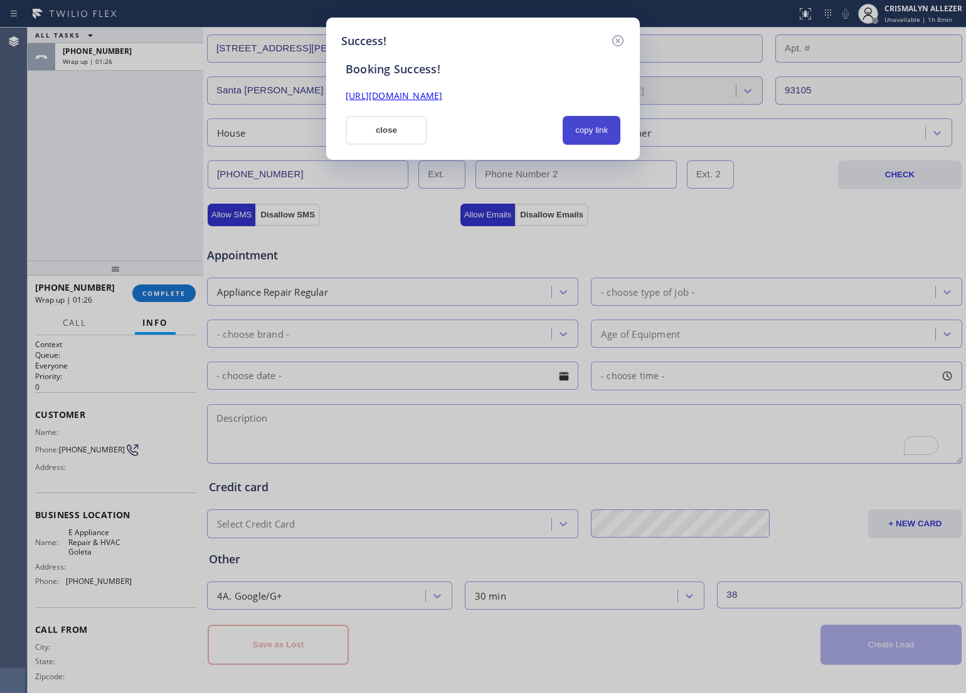
click at [580, 132] on button "copy link" at bounding box center [591, 130] width 58 height 29
click at [406, 133] on button "close" at bounding box center [386, 130] width 82 height 29
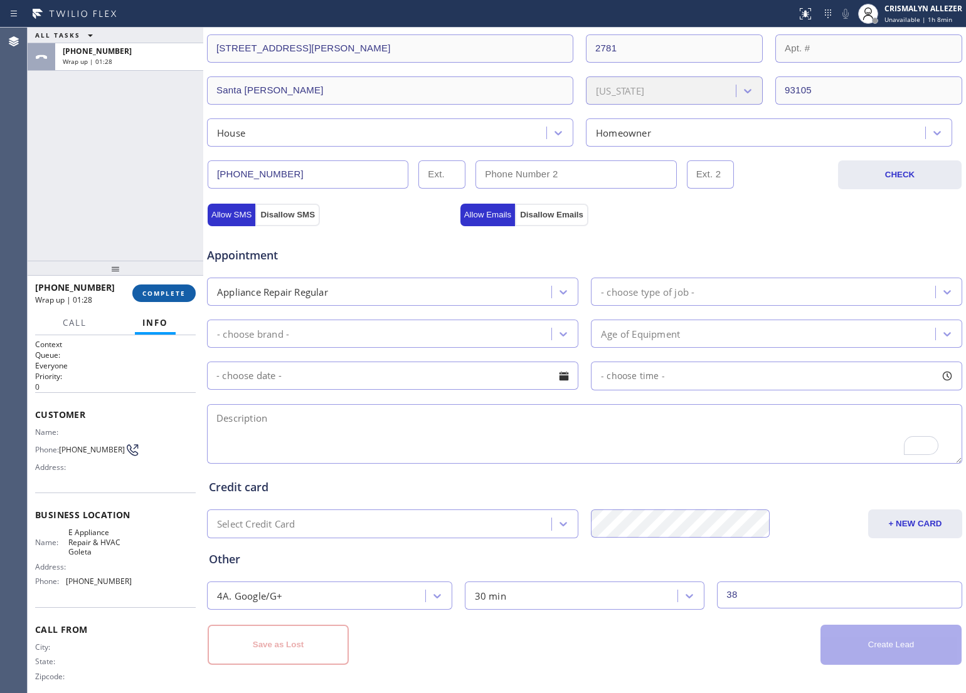
click at [167, 292] on span "COMPLETE" at bounding box center [163, 293] width 43 height 9
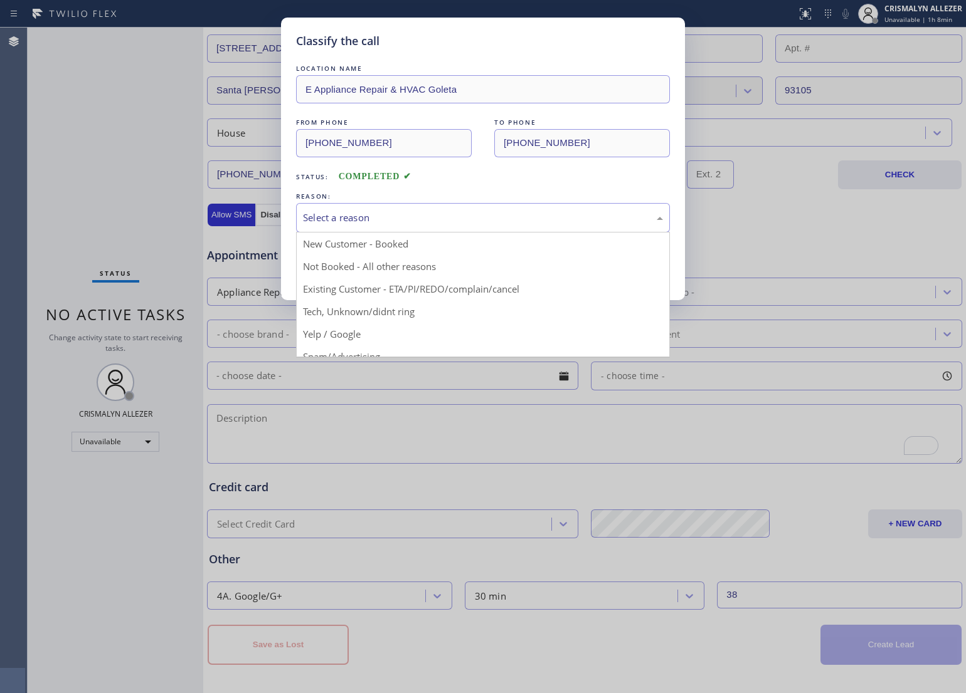
click at [424, 215] on div "Select a reason" at bounding box center [483, 218] width 360 height 14
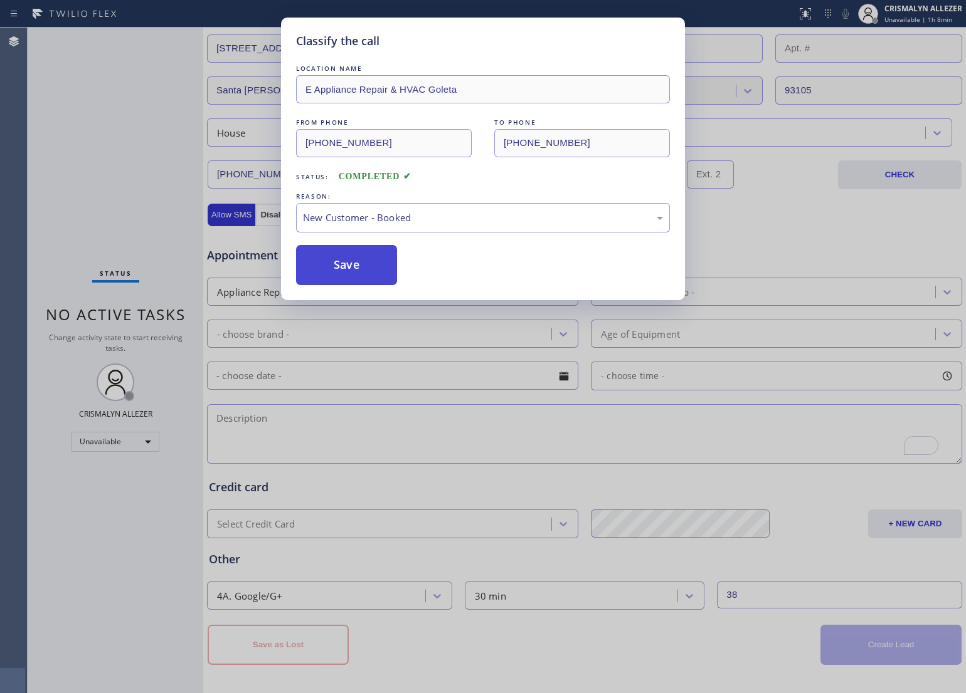
click at [362, 280] on button "Save" at bounding box center [346, 265] width 101 height 40
